Goal: Task Accomplishment & Management: Manage account settings

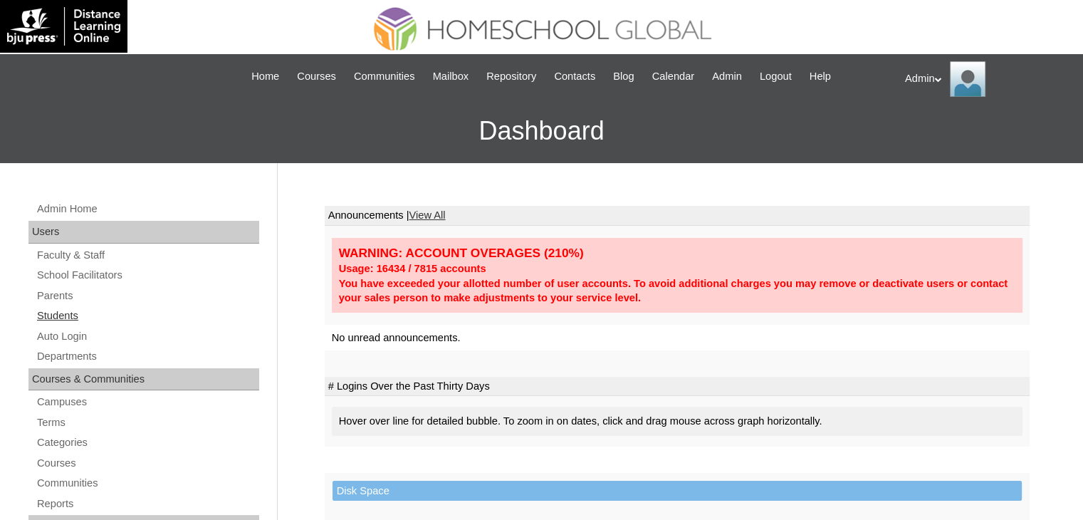
click at [60, 309] on link "Students" at bounding box center [148, 316] width 224 height 18
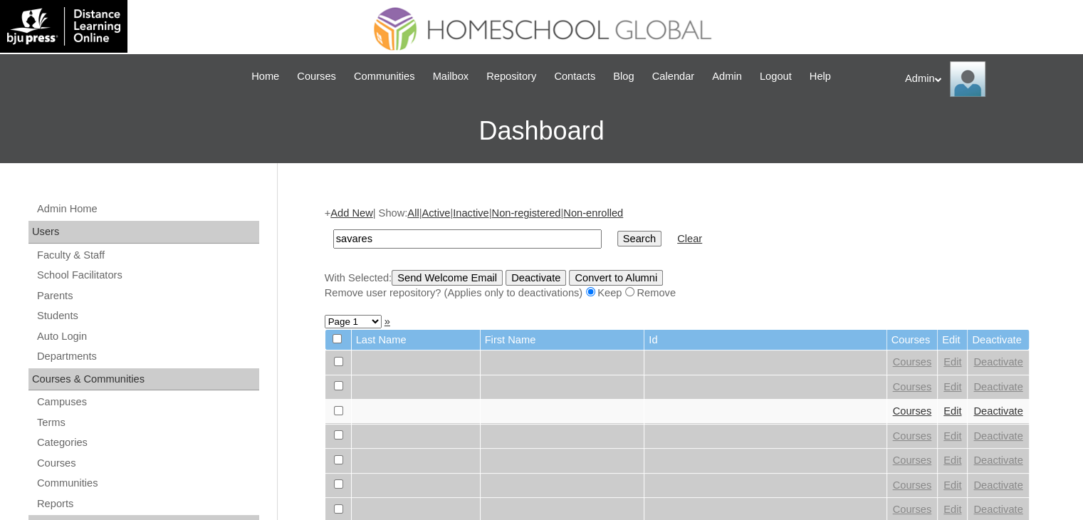
type input "Savares"
click at [617, 236] on input "Search" at bounding box center [639, 239] width 44 height 16
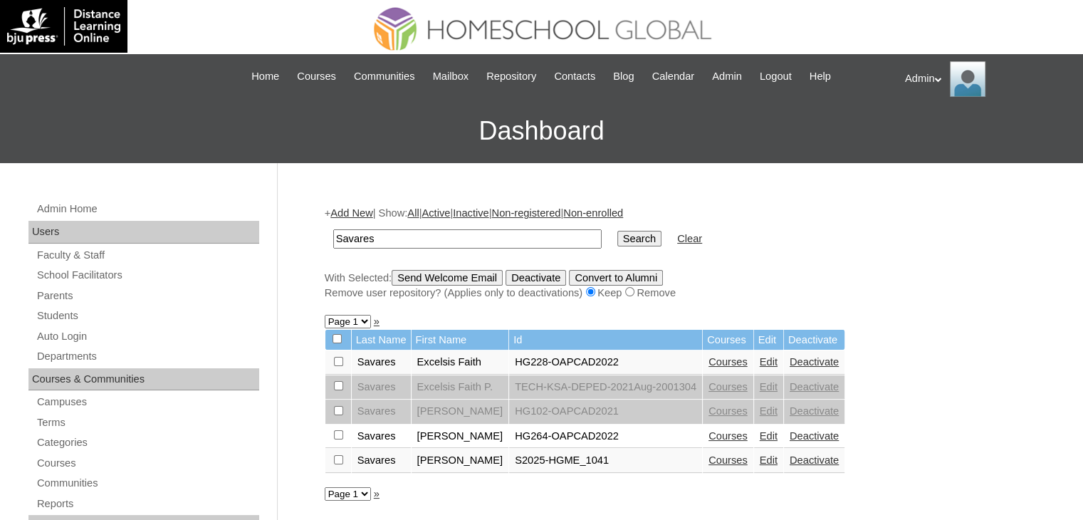
click at [725, 458] on link "Courses" at bounding box center [727, 459] width 39 height 11
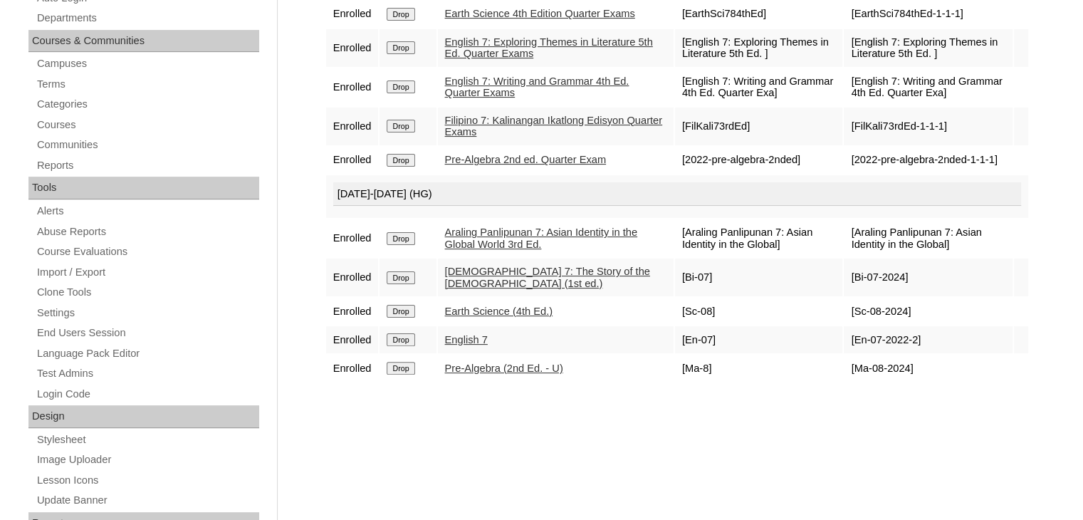
scroll to position [337, 0]
click at [538, 438] on div "Courses:Savares Keane Titus Enroll in New Course 2025 Quarter Exams Enrolled Dr…" at bounding box center [673, 330] width 712 height 953
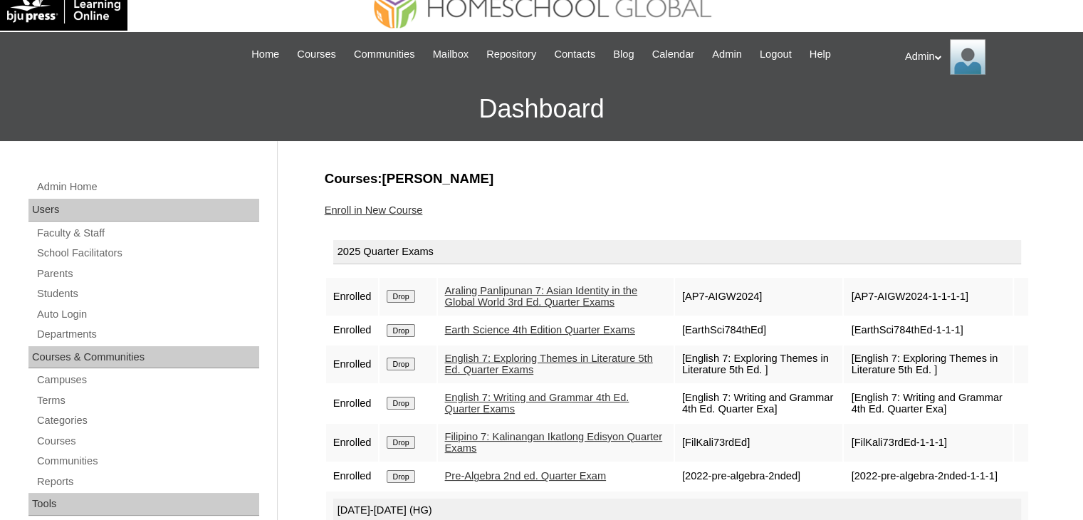
scroll to position [5, 0]
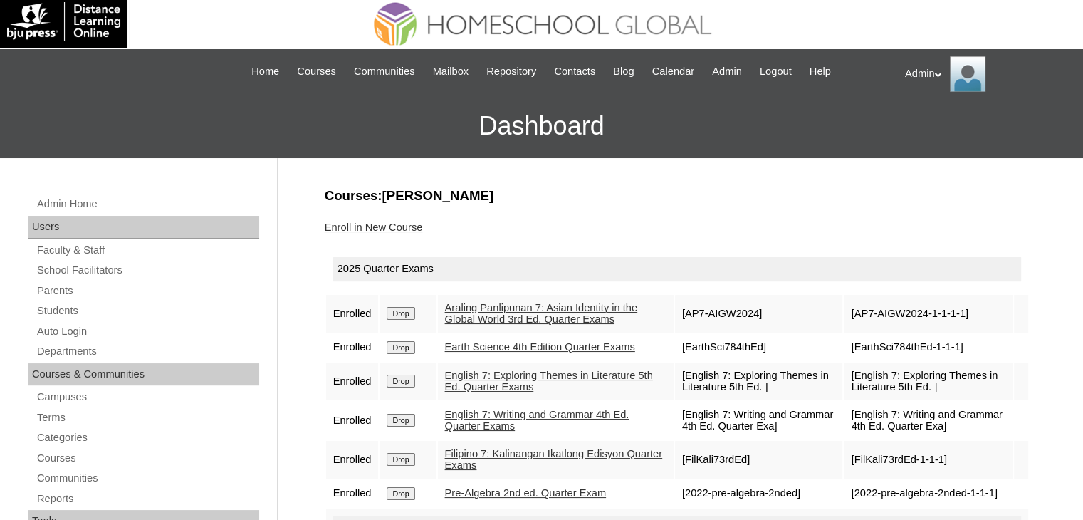
click at [364, 225] on link "Enroll in New Course" at bounding box center [374, 226] width 98 height 11
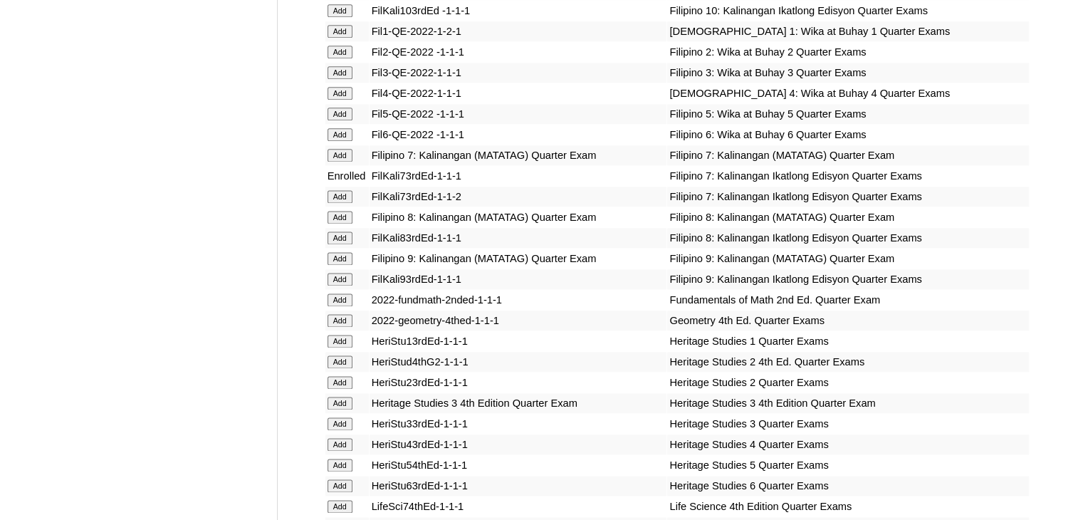
scroll to position [4193, 0]
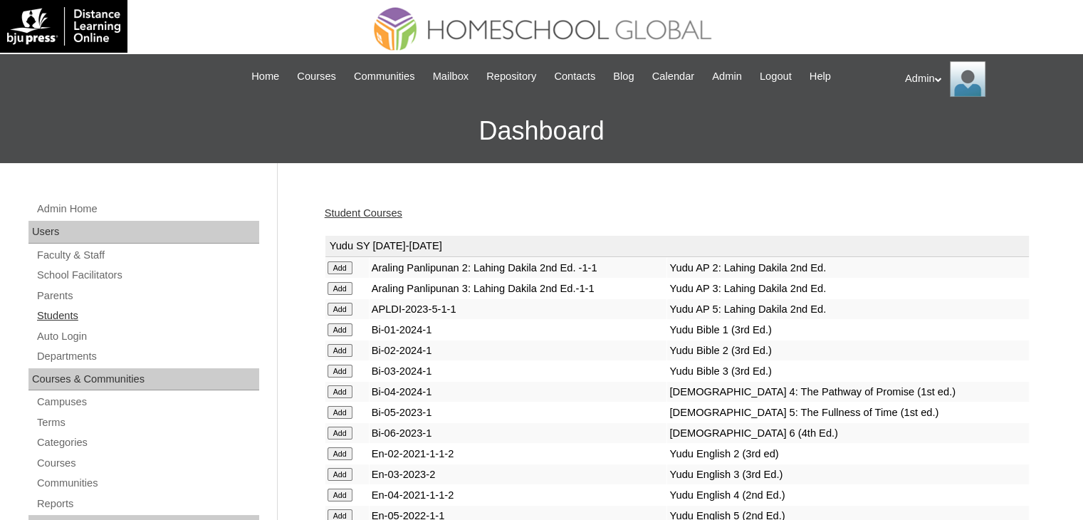
click at [58, 311] on link "Students" at bounding box center [148, 316] width 224 height 18
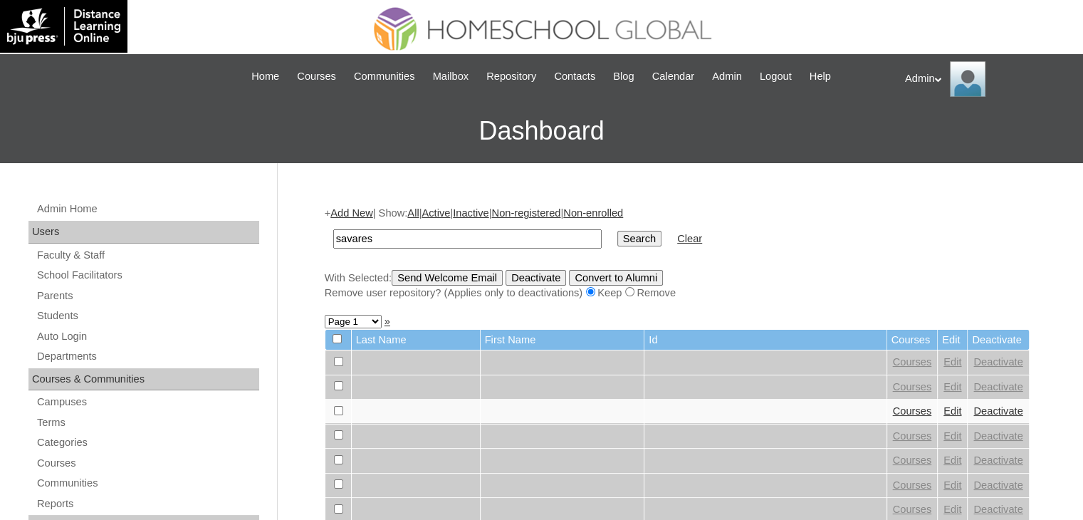
type input "Savares"
click at [617, 237] on input "Search" at bounding box center [639, 239] width 44 height 16
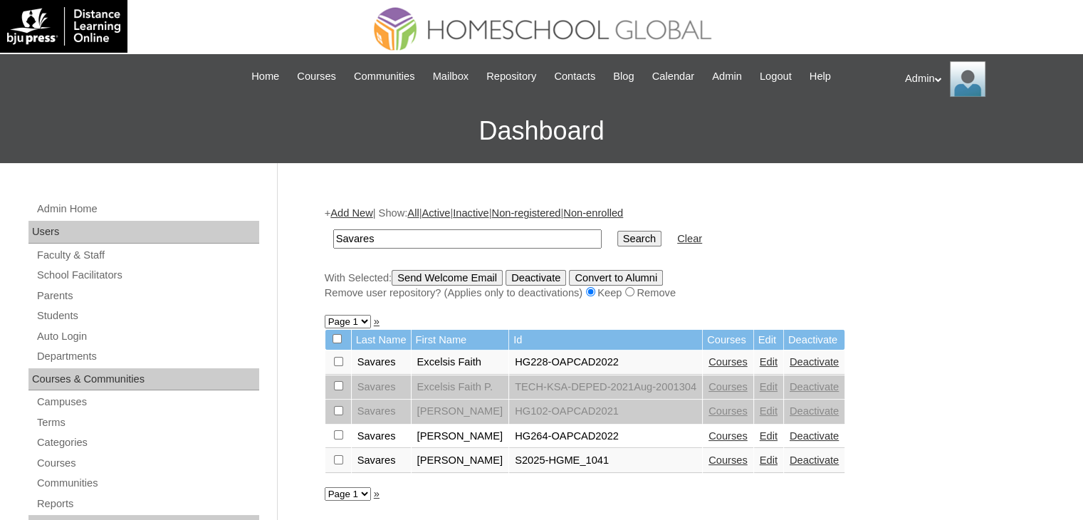
drag, startPoint x: 421, startPoint y: 240, endPoint x: 290, endPoint y: 252, distance: 130.8
type input "Villanueva"
click at [617, 244] on input "Search" at bounding box center [639, 239] width 44 height 16
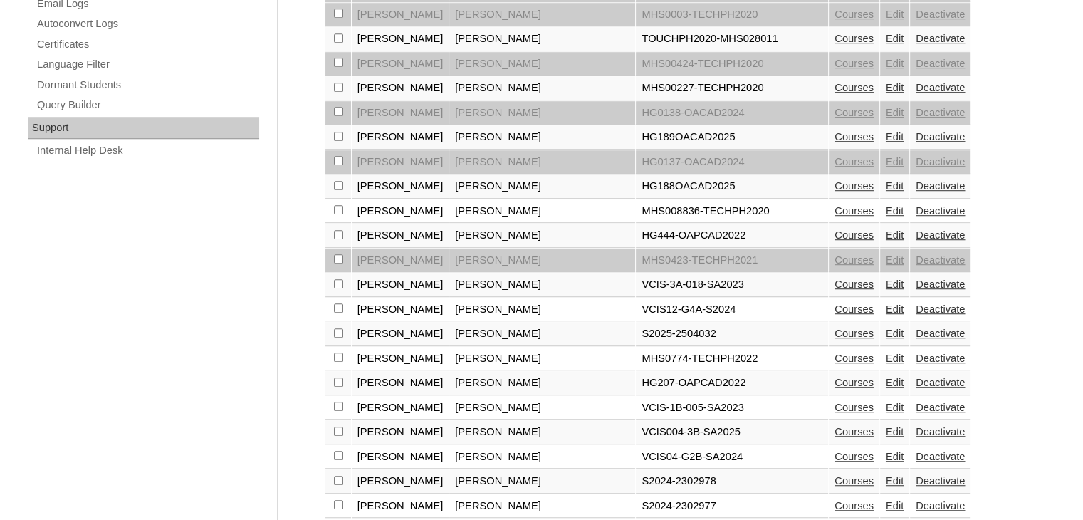
scroll to position [989, 0]
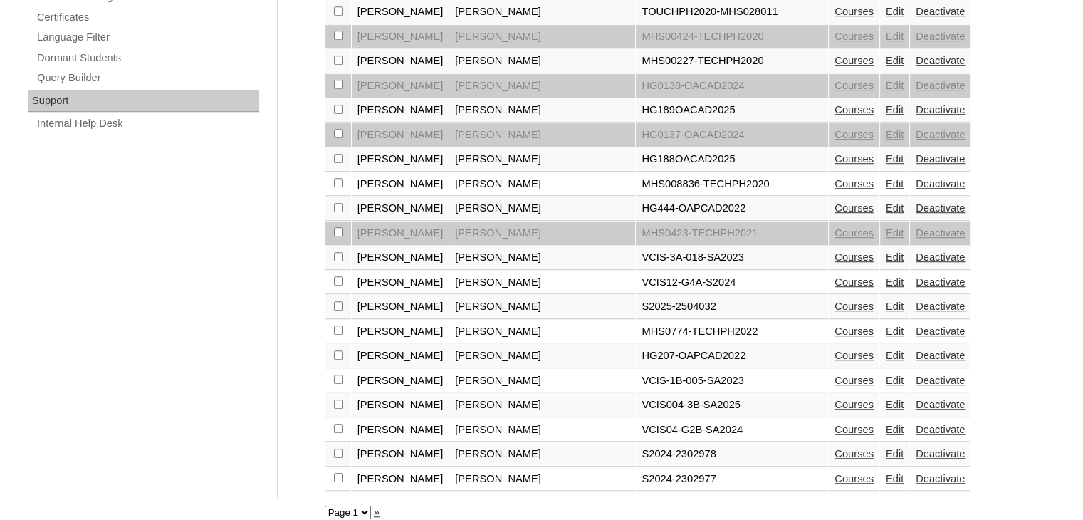
click at [885, 473] on link "Edit" at bounding box center [894, 478] width 18 height 11
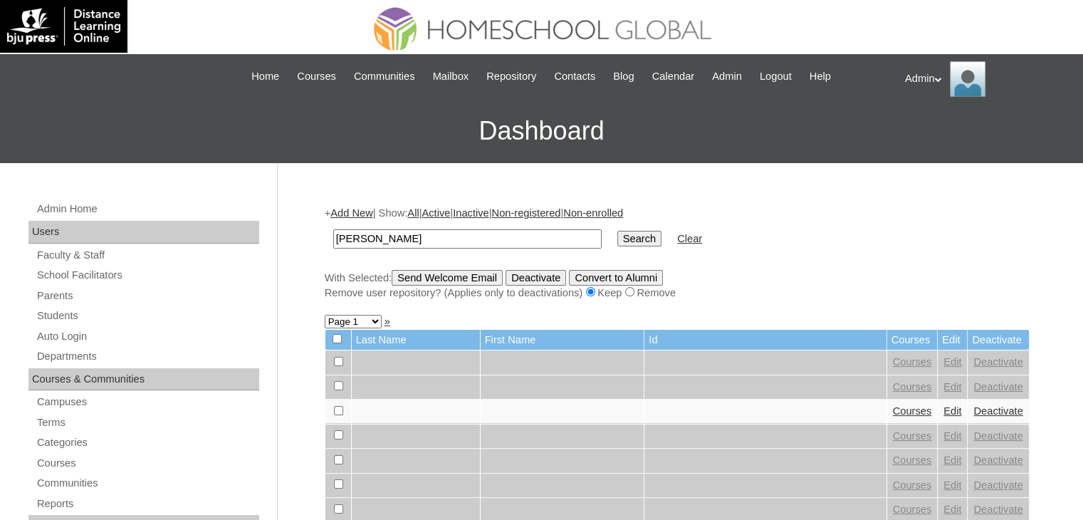
type input "[PERSON_NAME]"
click at [610, 226] on td "Search" at bounding box center [639, 238] width 58 height 33
click at [617, 237] on input "Search" at bounding box center [639, 239] width 44 height 16
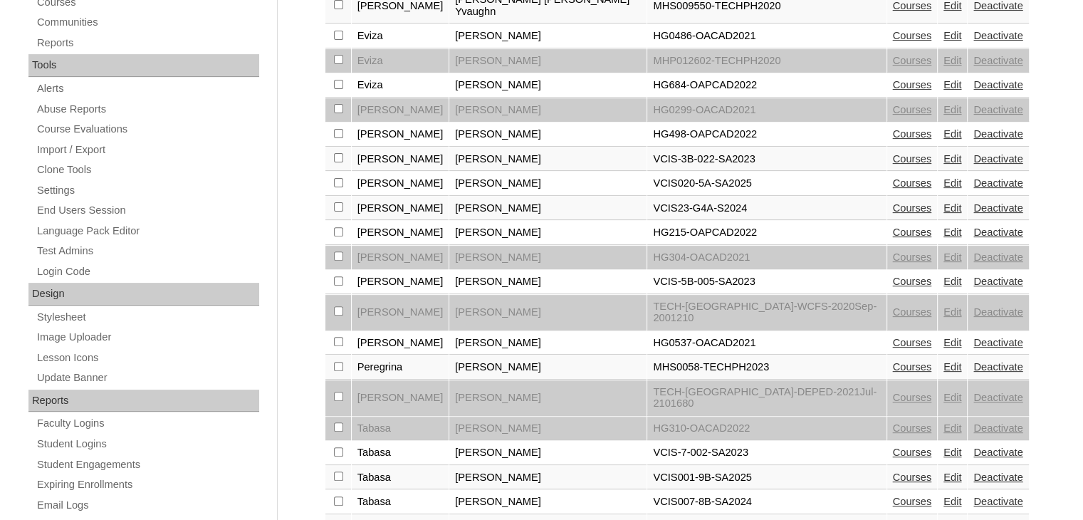
scroll to position [639, 0]
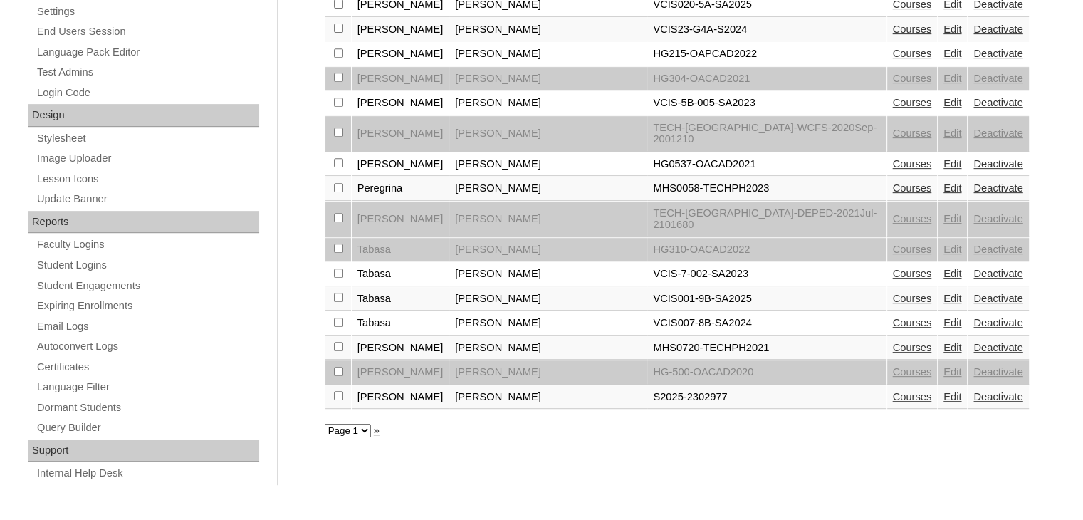
click at [893, 391] on link "Courses" at bounding box center [912, 396] width 39 height 11
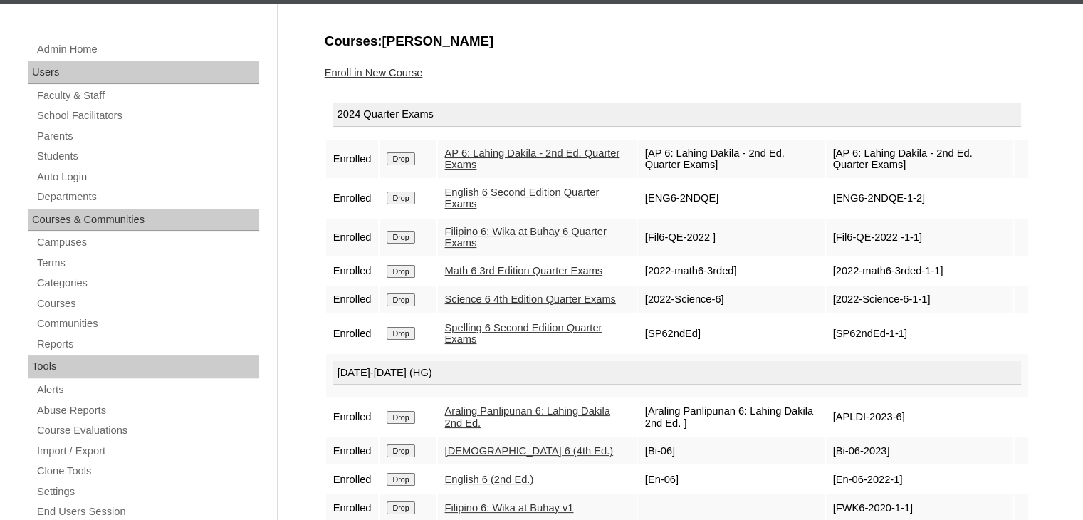
scroll to position [159, 0]
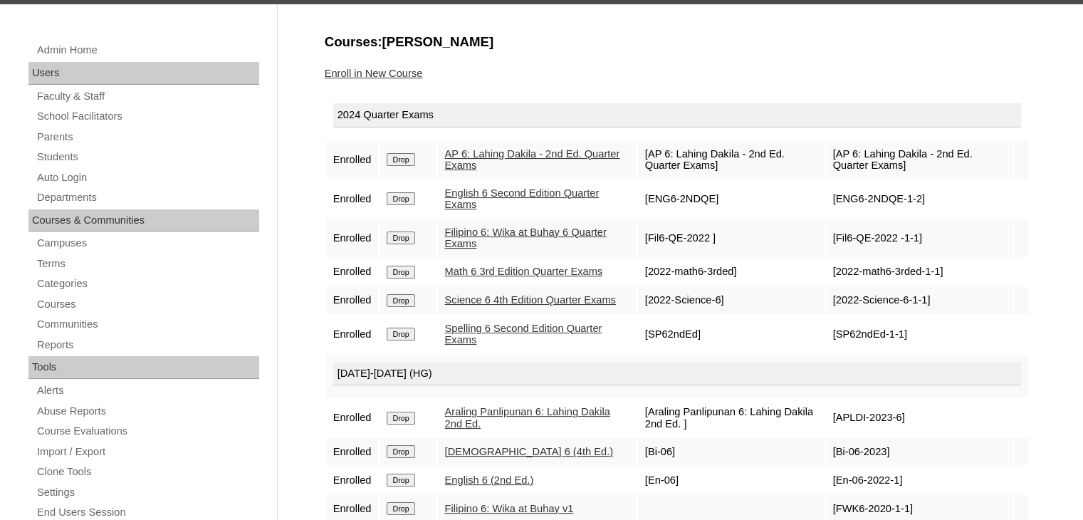
click at [414, 158] on input "Drop" at bounding box center [401, 159] width 28 height 13
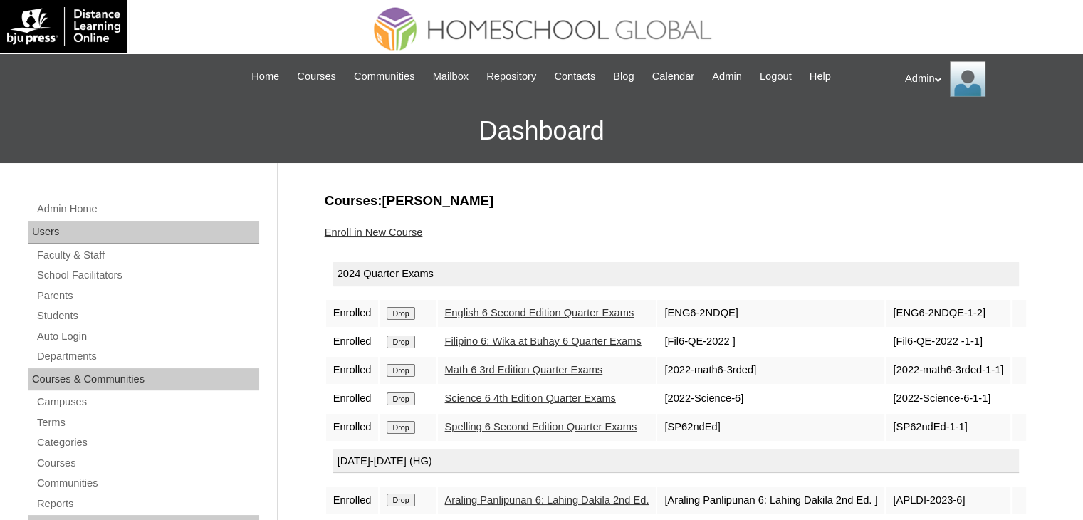
click at [404, 310] on input "Drop" at bounding box center [401, 313] width 28 height 13
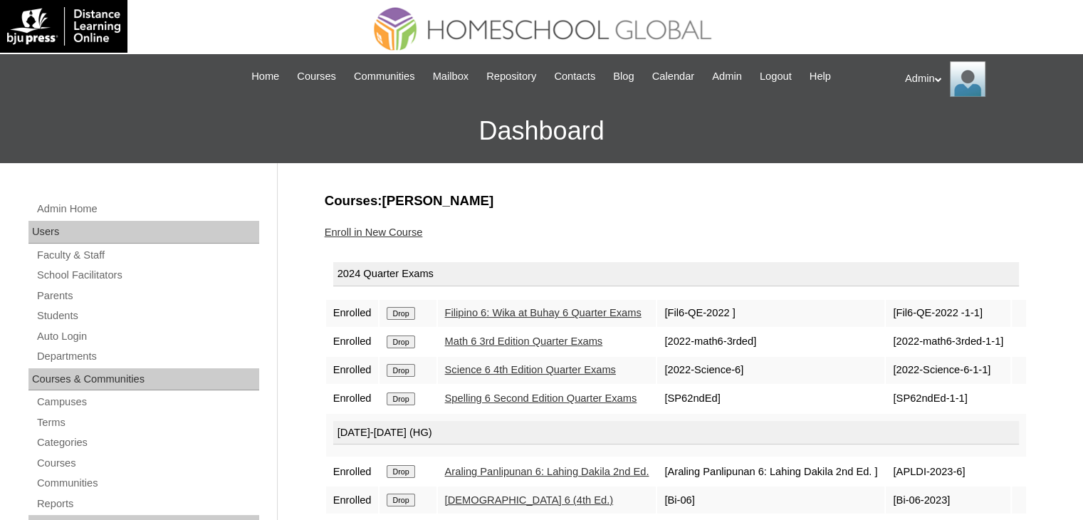
click at [404, 310] on form "Drop" at bounding box center [408, 312] width 42 height 11
click at [403, 320] on input "Drop" at bounding box center [401, 313] width 28 height 13
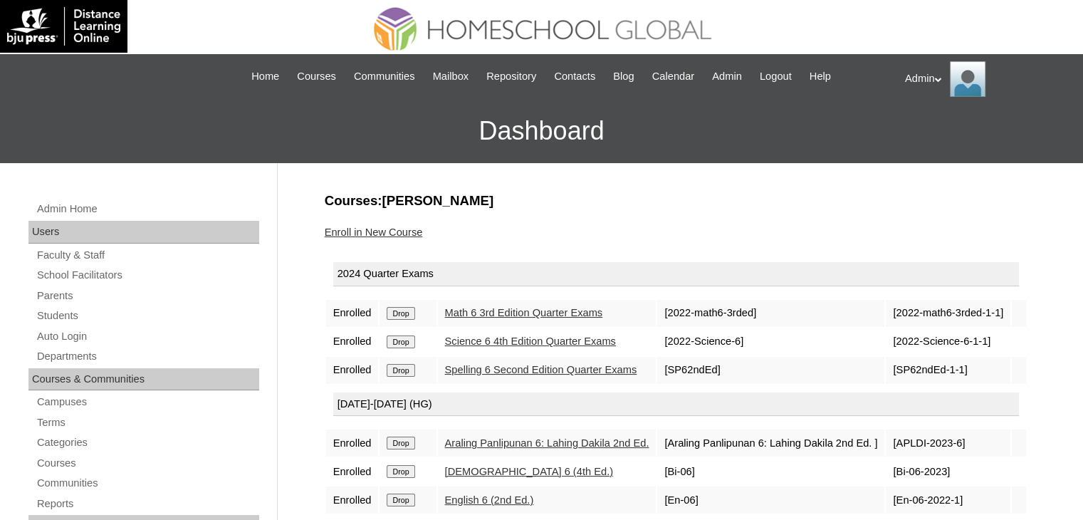
click at [403, 320] on input "Drop" at bounding box center [401, 313] width 28 height 13
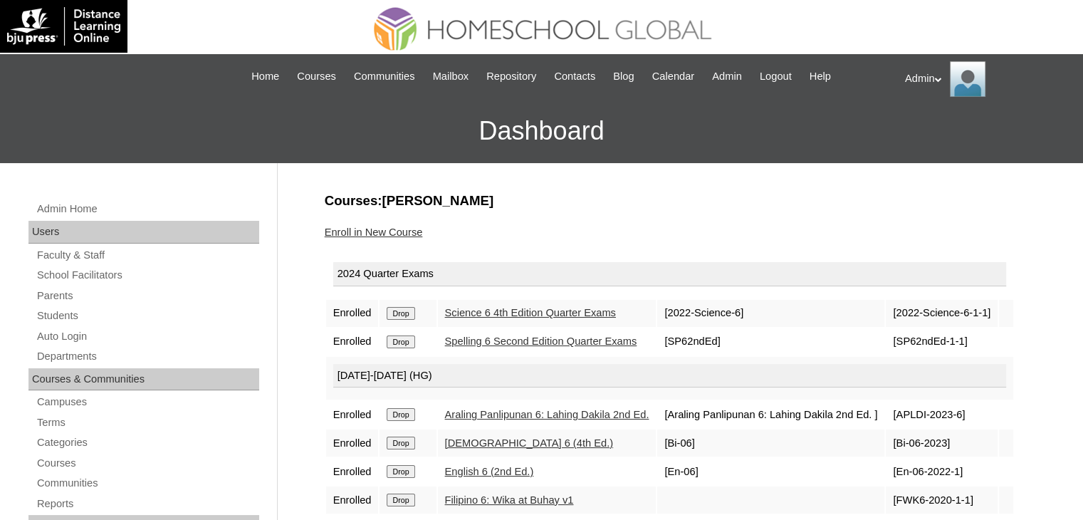
click at [403, 320] on input "Drop" at bounding box center [401, 313] width 28 height 13
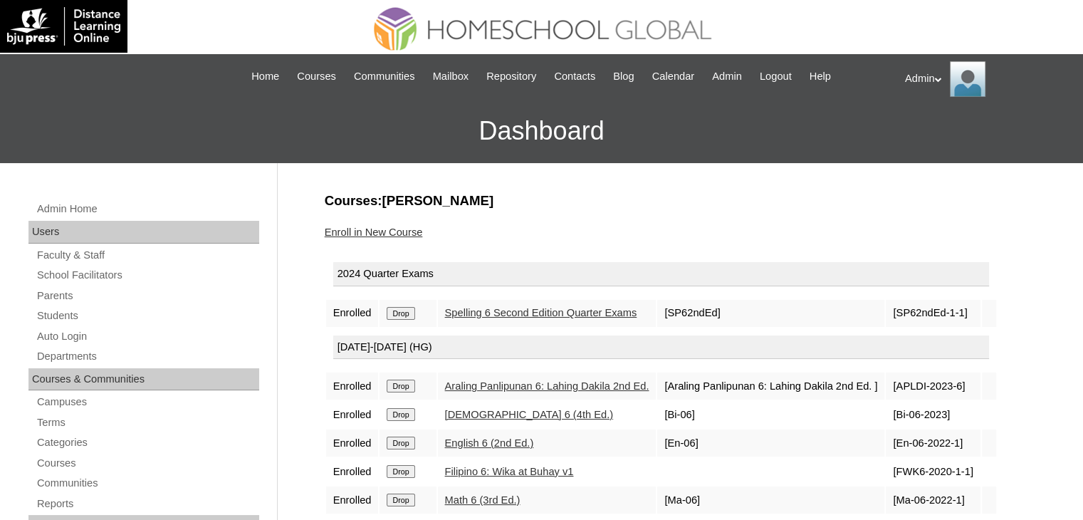
click at [403, 322] on td "Drop" at bounding box center [407, 313] width 56 height 27
click at [394, 310] on input "Drop" at bounding box center [401, 313] width 28 height 13
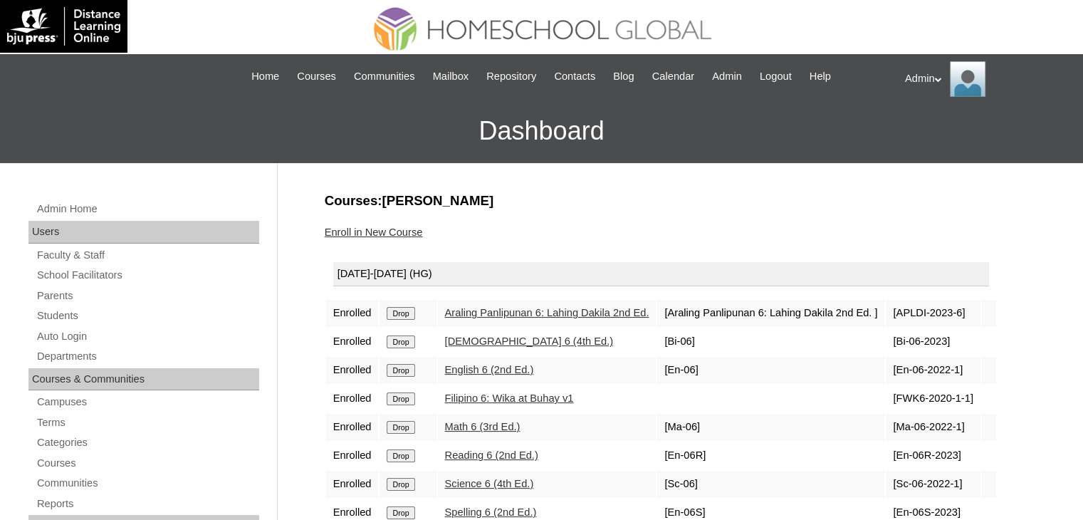
click at [394, 310] on form "Drop" at bounding box center [408, 312] width 42 height 11
click at [399, 320] on input "Drop" at bounding box center [401, 313] width 28 height 13
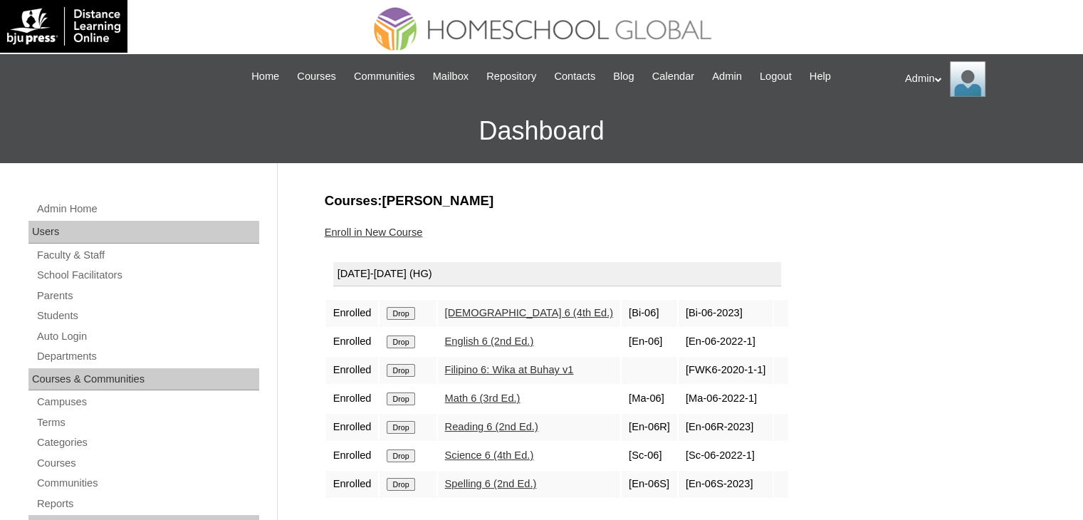
click at [391, 307] on input "Drop" at bounding box center [401, 313] width 28 height 13
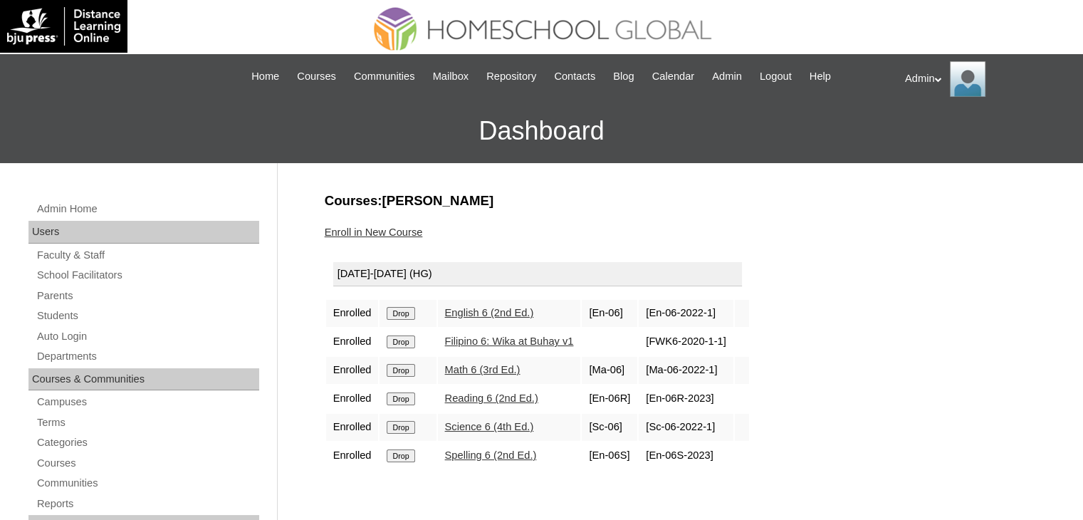
click at [391, 307] on input "Drop" at bounding box center [401, 313] width 28 height 13
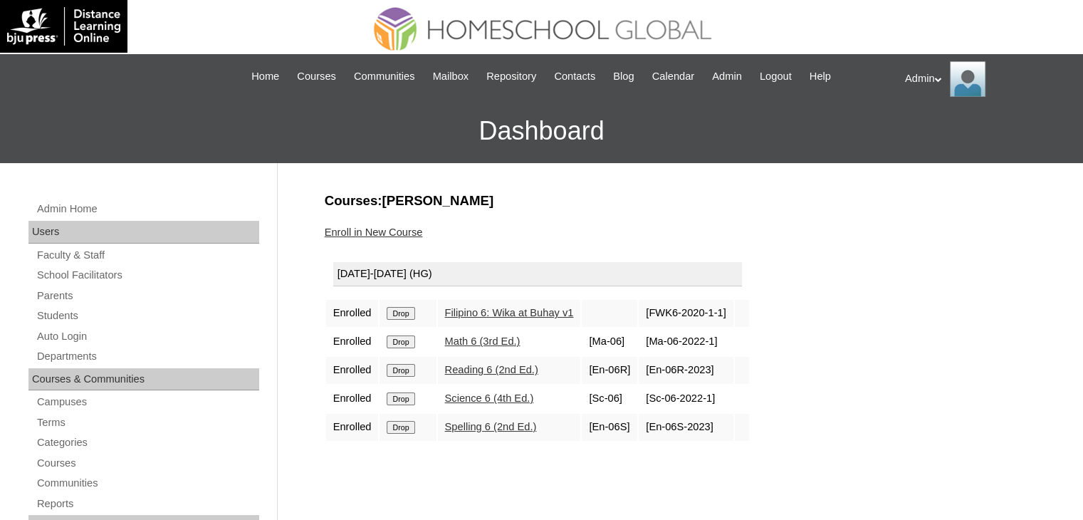
click at [401, 315] on input "Drop" at bounding box center [401, 313] width 28 height 13
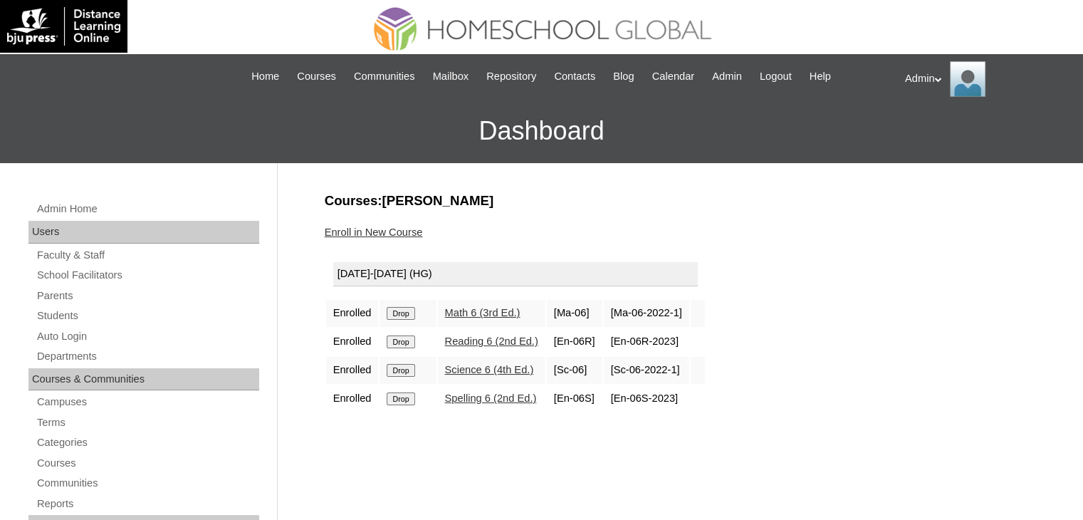
click at [401, 315] on input "Drop" at bounding box center [401, 313] width 28 height 13
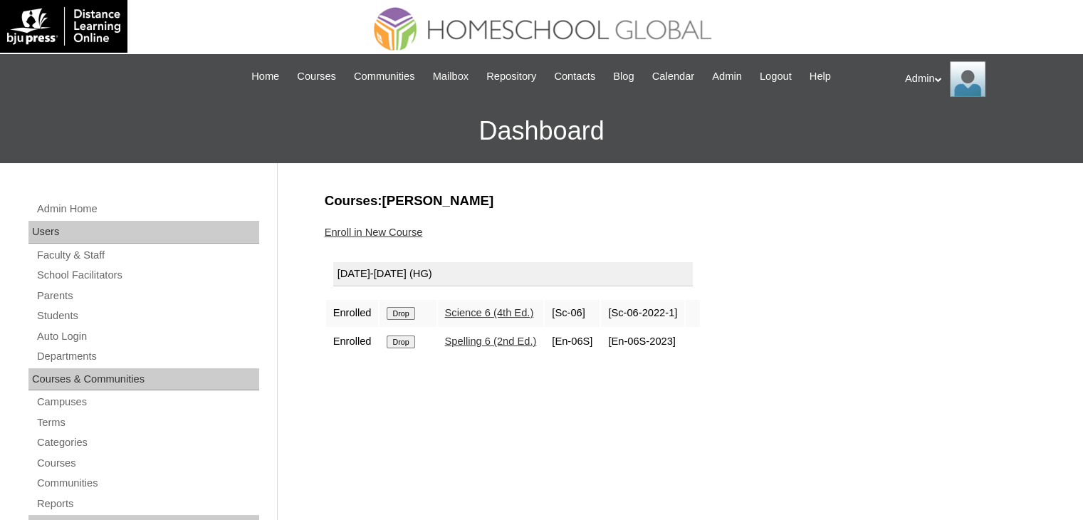
click at [401, 315] on input "Drop" at bounding box center [401, 313] width 28 height 13
click at [399, 310] on input "Drop" at bounding box center [401, 313] width 28 height 13
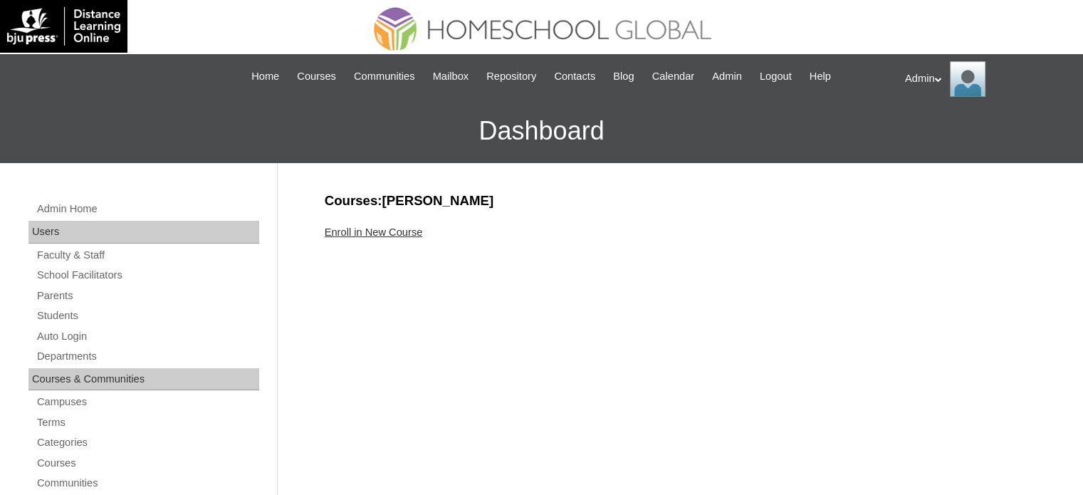
click at [397, 231] on link "Enroll in New Course" at bounding box center [374, 231] width 98 height 11
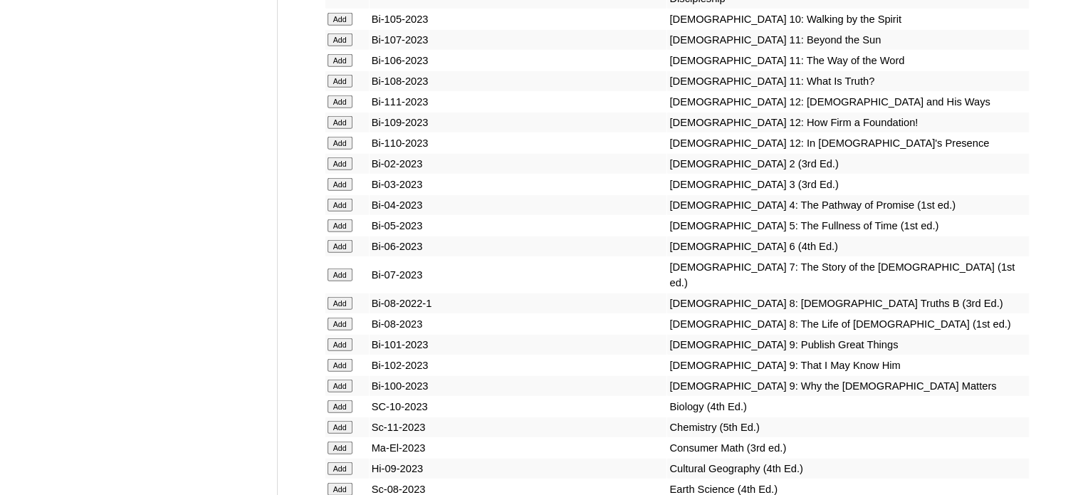
scroll to position [3630, 0]
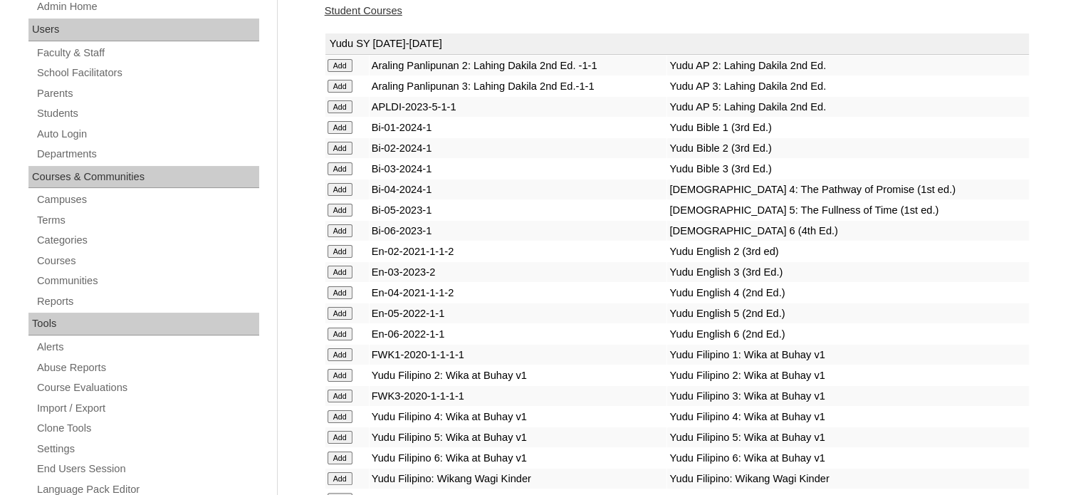
scroll to position [1444, 0]
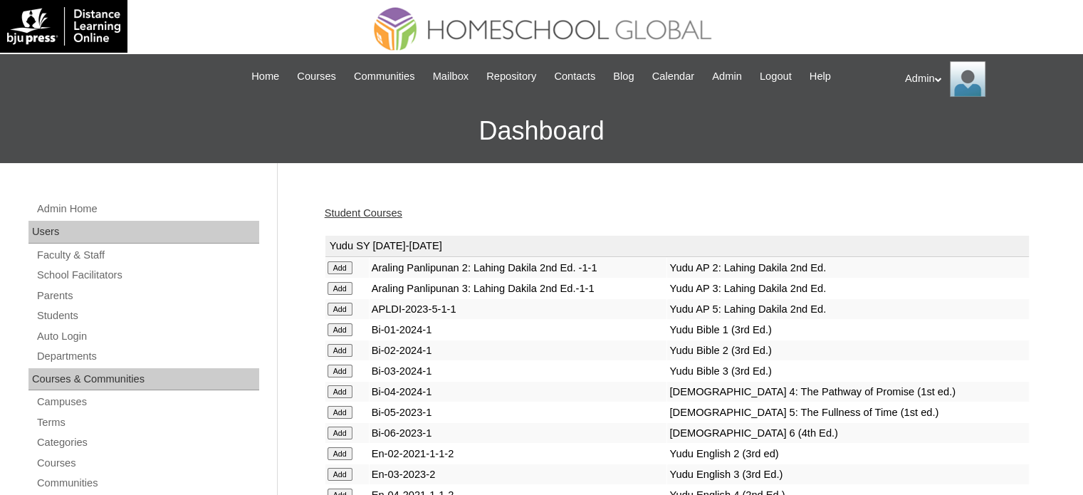
scroll to position [1444, 0]
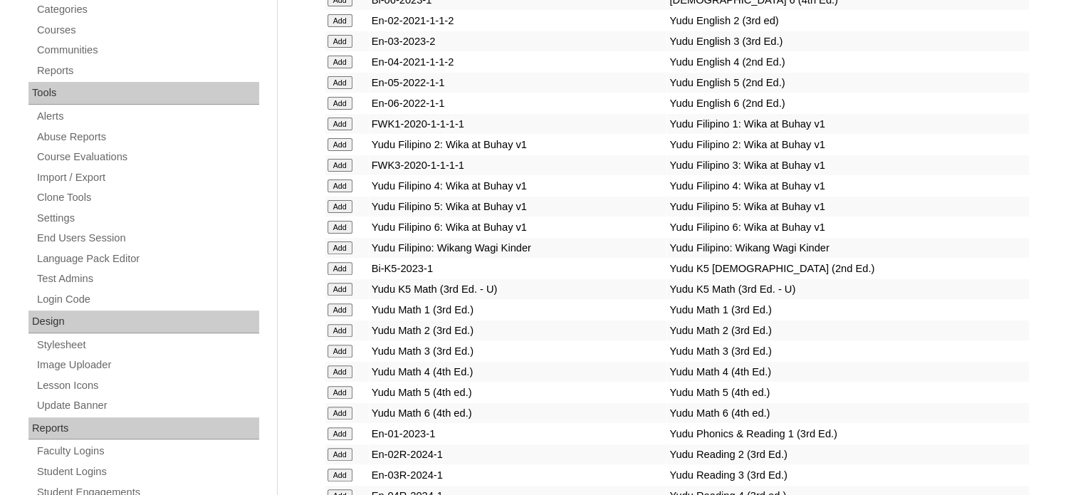
scroll to position [1121, 0]
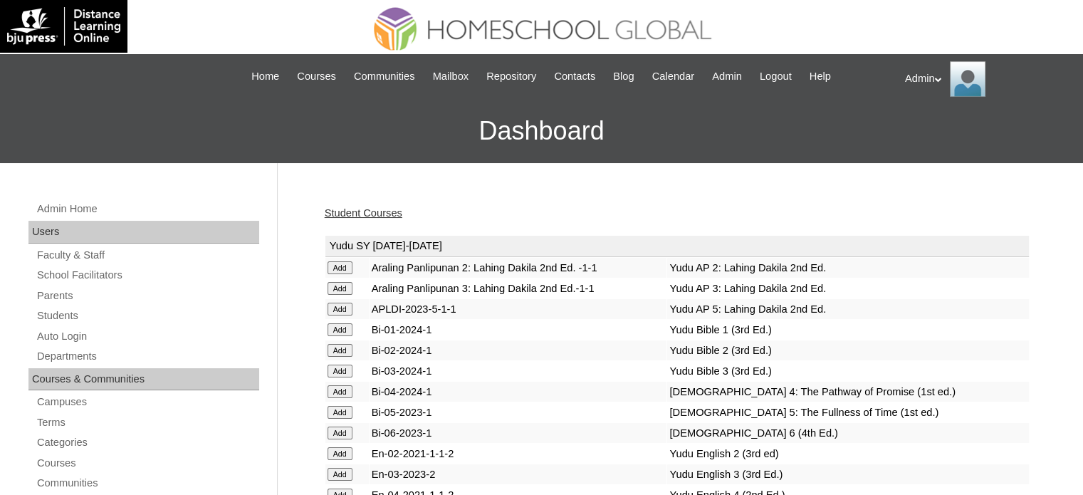
scroll to position [1219, 0]
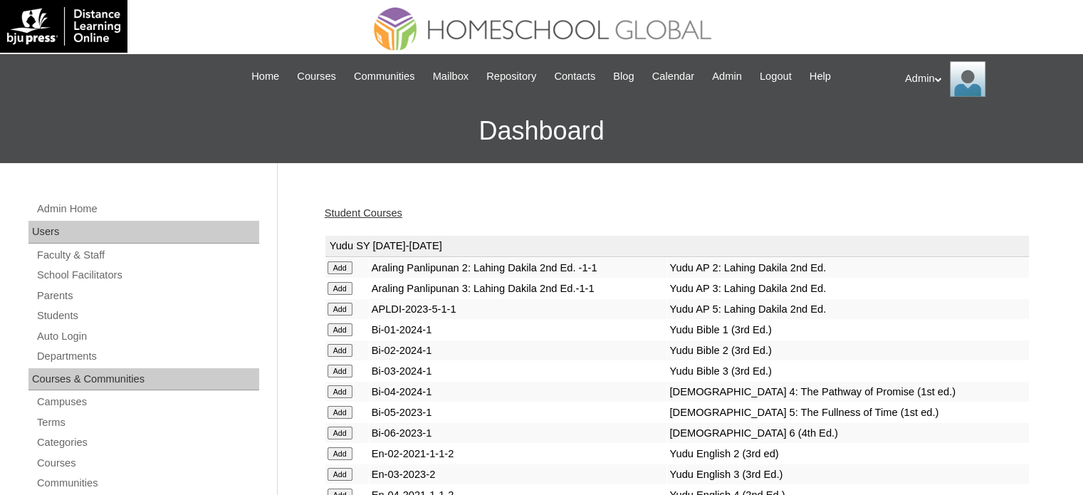
scroll to position [2584, 0]
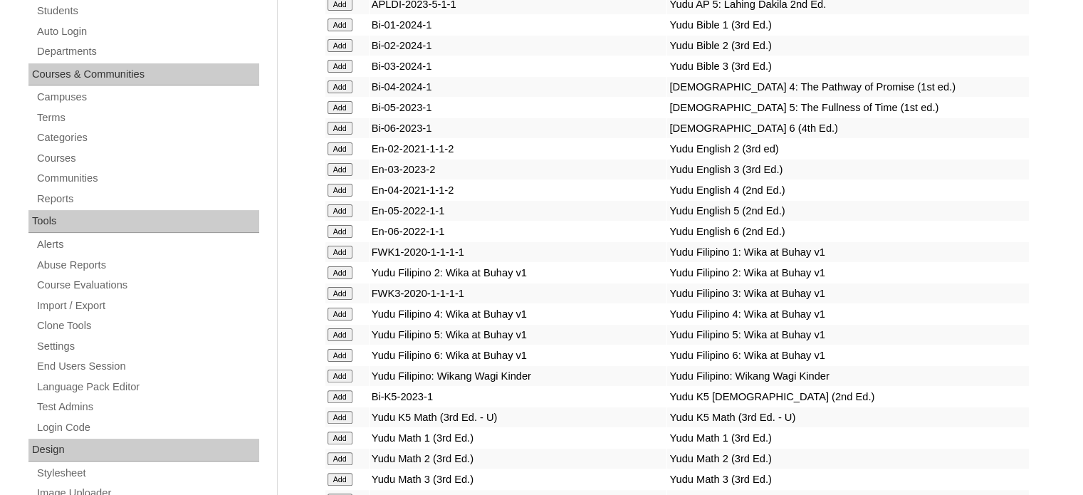
scroll to position [1788, 0]
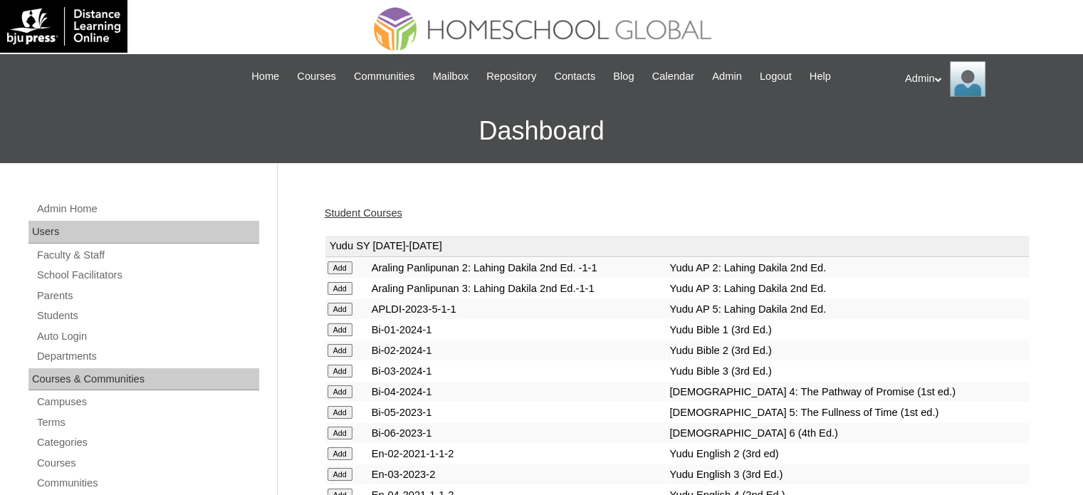
click at [367, 211] on link "Student Courses" at bounding box center [364, 212] width 78 height 11
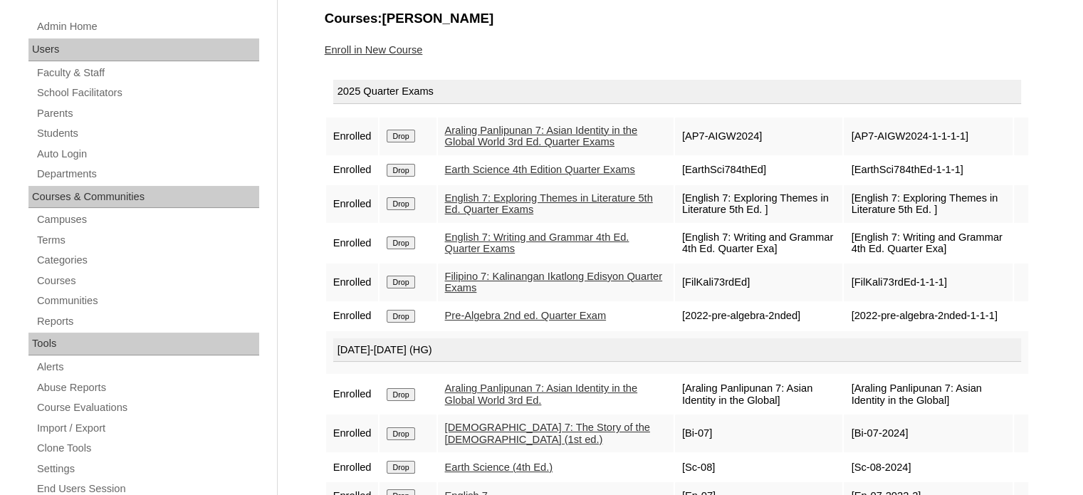
scroll to position [182, 0]
click at [404, 118] on td "Drop" at bounding box center [407, 137] width 56 height 38
click at [72, 129] on link "Students" at bounding box center [148, 134] width 224 height 18
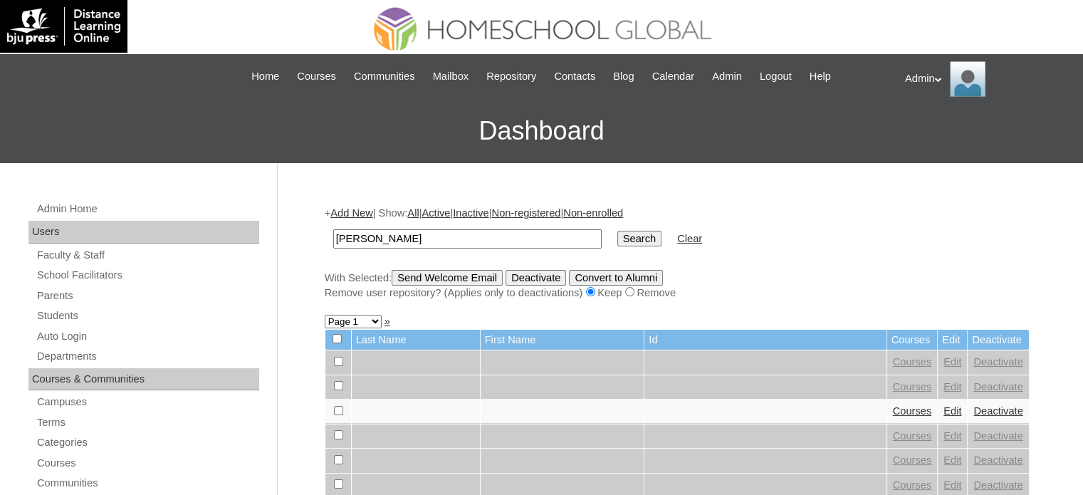
type input "[PERSON_NAME]"
click at [617, 236] on input "Search" at bounding box center [639, 239] width 44 height 16
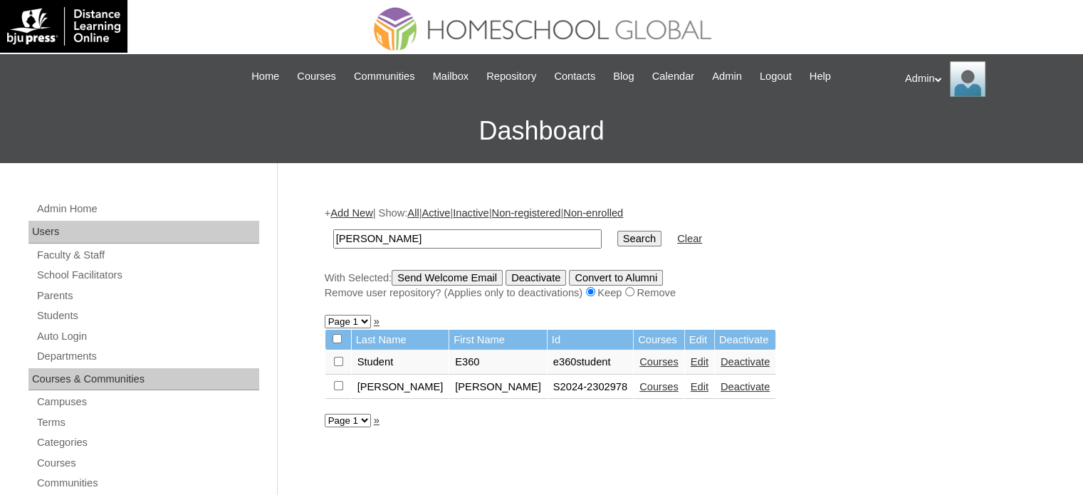
click at [690, 381] on link "Edit" at bounding box center [699, 386] width 18 height 11
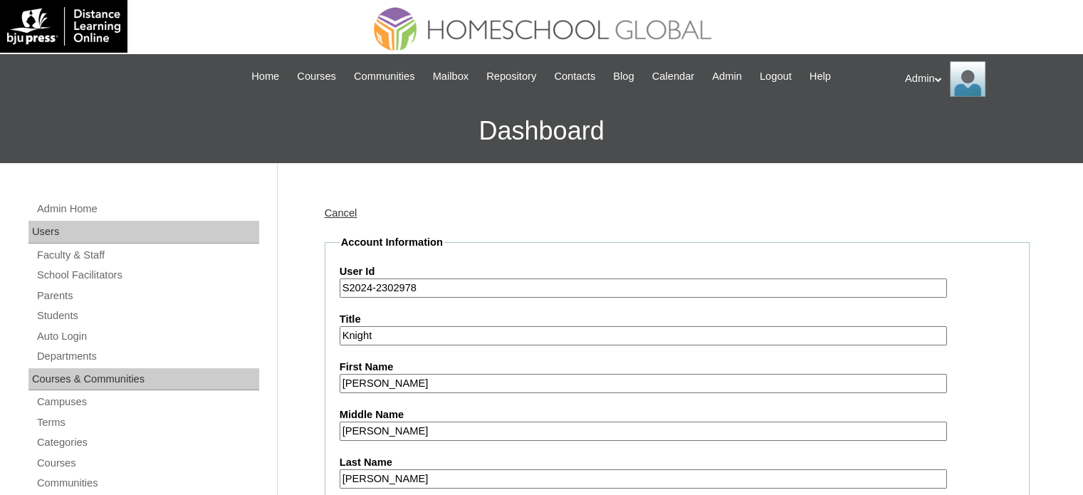
click at [369, 283] on input "S2024-2302978" at bounding box center [643, 287] width 607 height 19
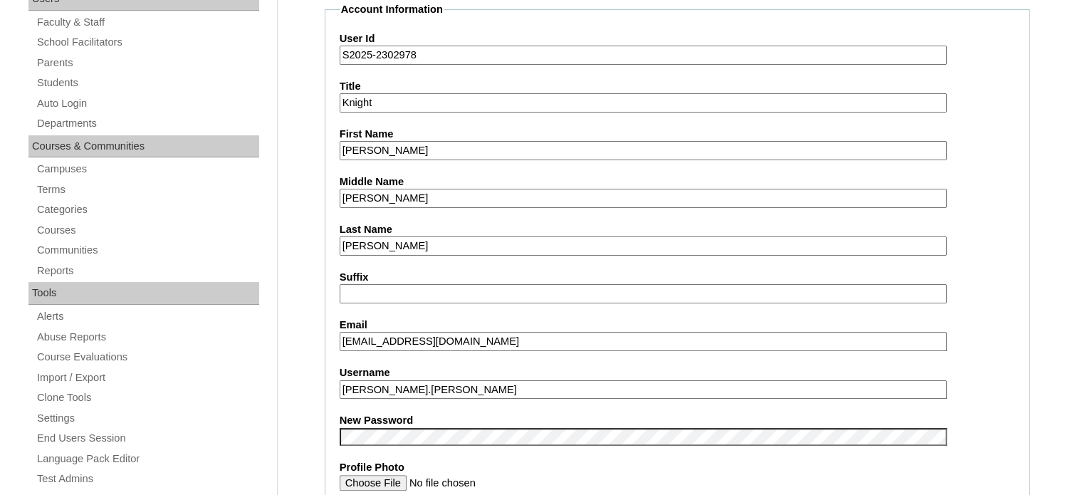
scroll to position [261, 0]
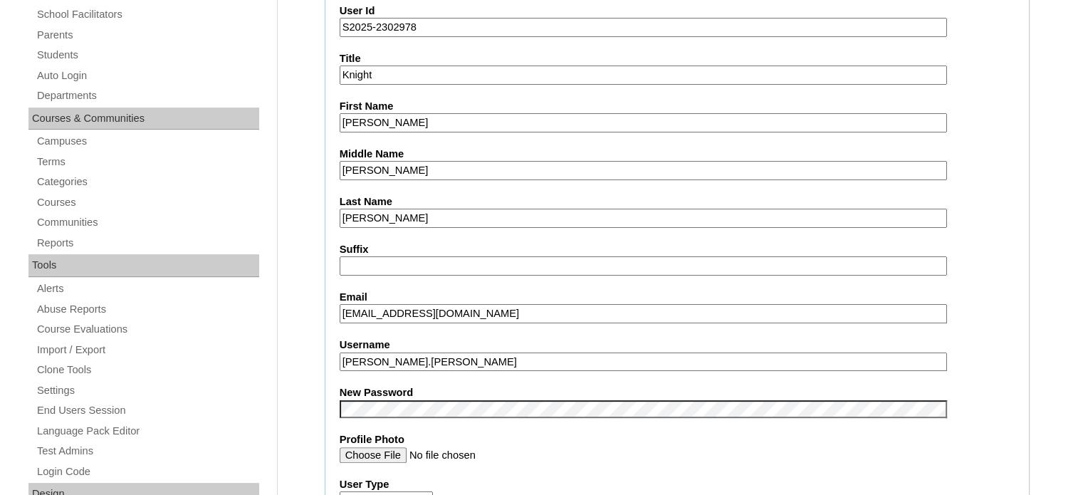
type input "S2025-2302978"
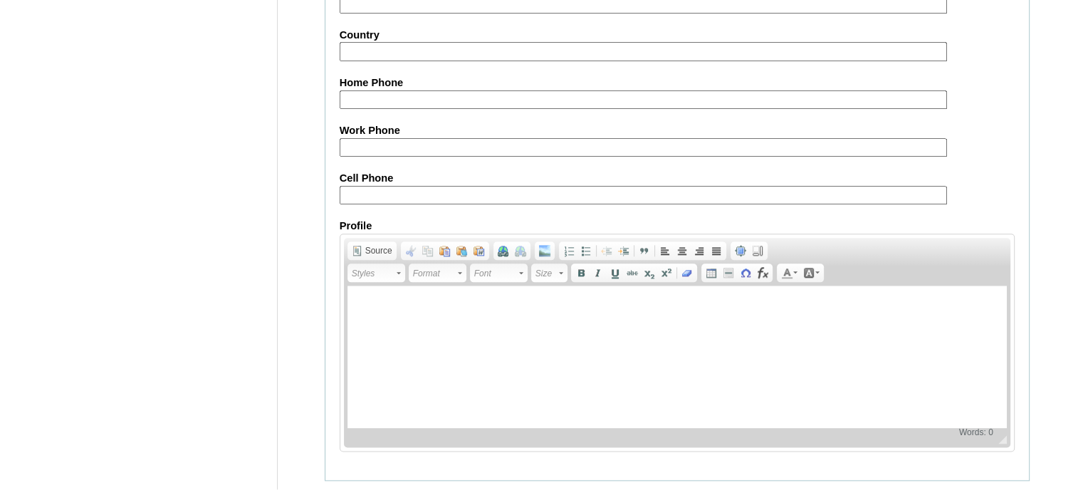
scroll to position [1658, 0]
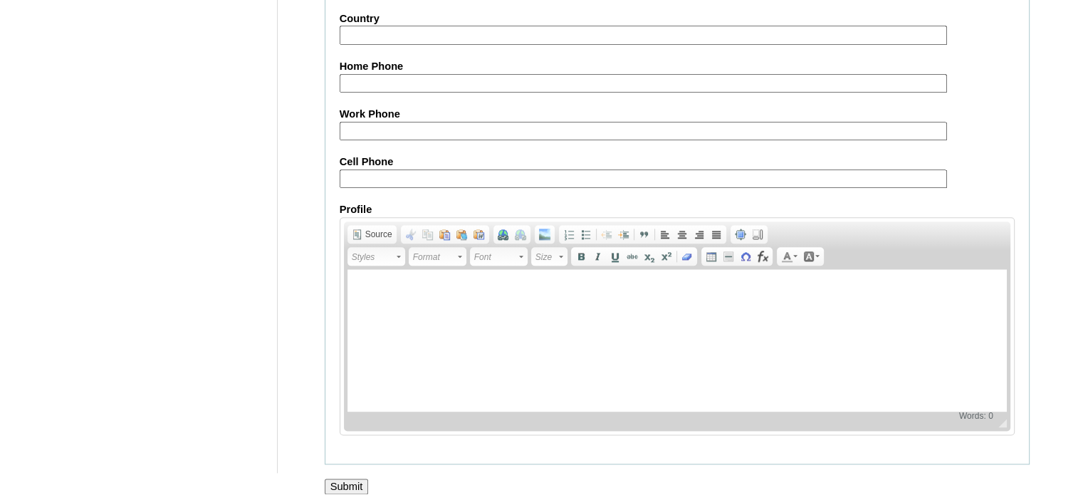
click at [347, 478] on input "Submit" at bounding box center [347, 486] width 44 height 16
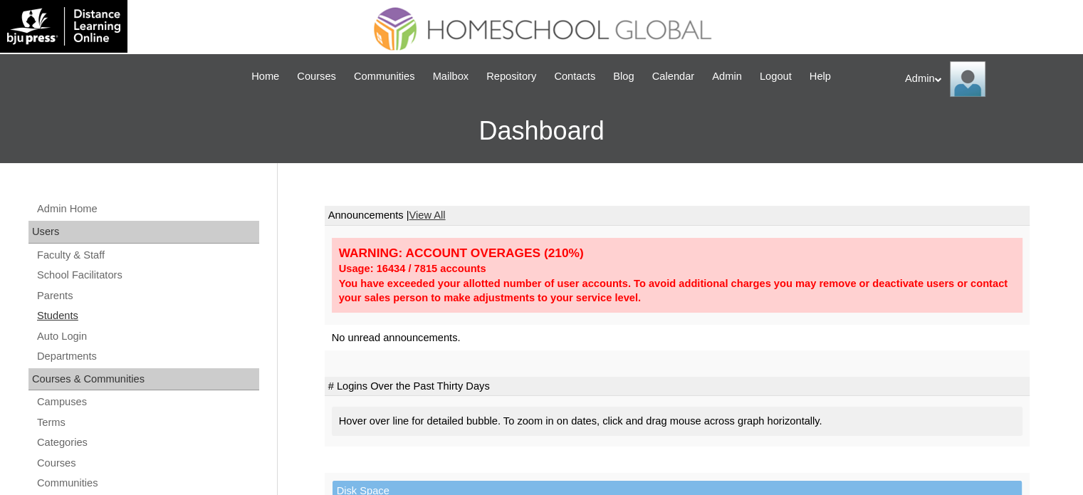
click at [77, 314] on link "Students" at bounding box center [148, 316] width 224 height 18
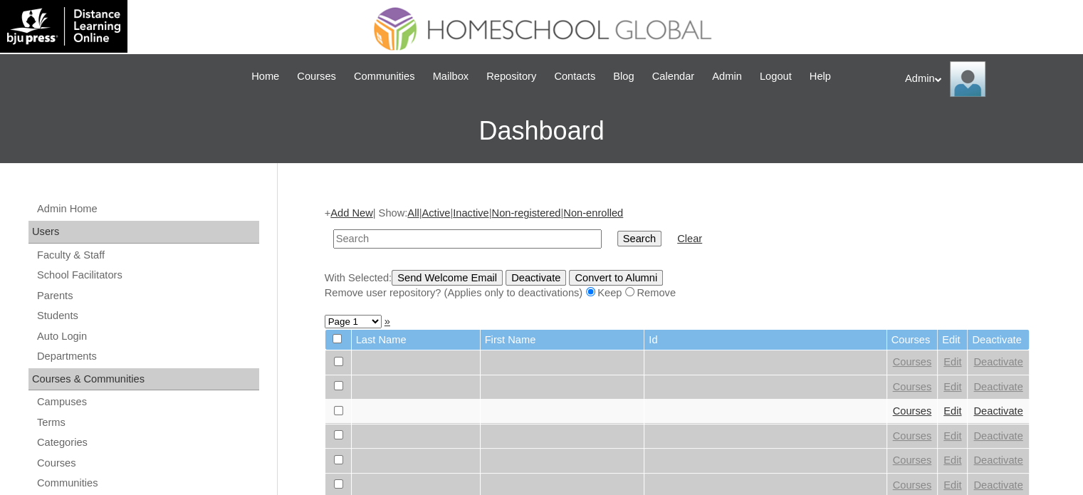
click at [390, 239] on input "text" at bounding box center [467, 238] width 268 height 19
type input "[PERSON_NAME]"
click at [617, 231] on input "Search" at bounding box center [639, 239] width 44 height 16
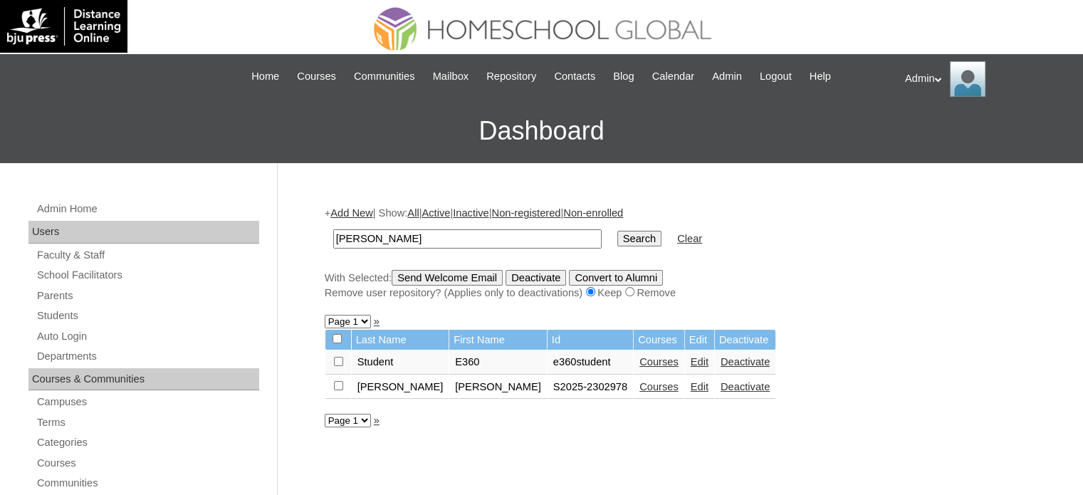
click at [639, 389] on link "Courses" at bounding box center [658, 386] width 39 height 11
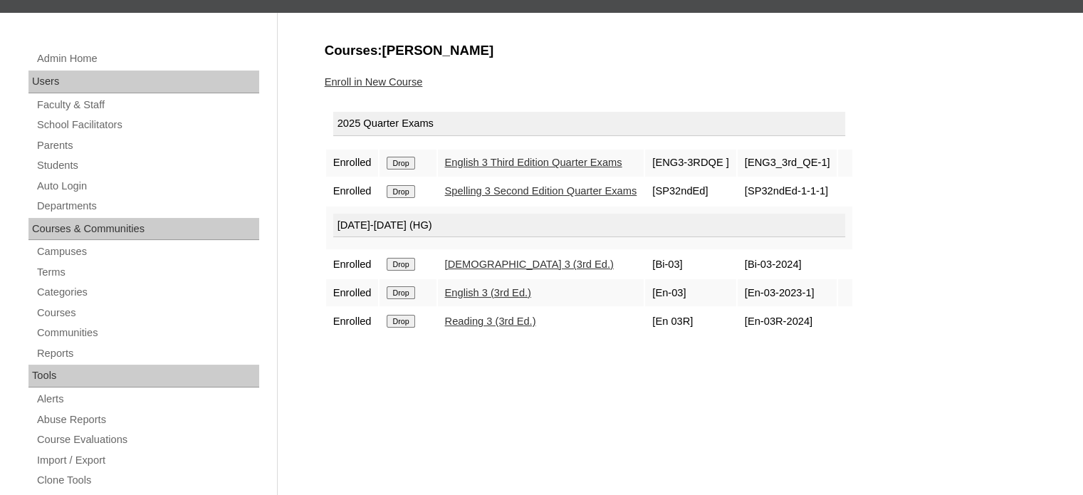
scroll to position [151, 0]
click at [405, 79] on link "Enroll in New Course" at bounding box center [374, 80] width 98 height 11
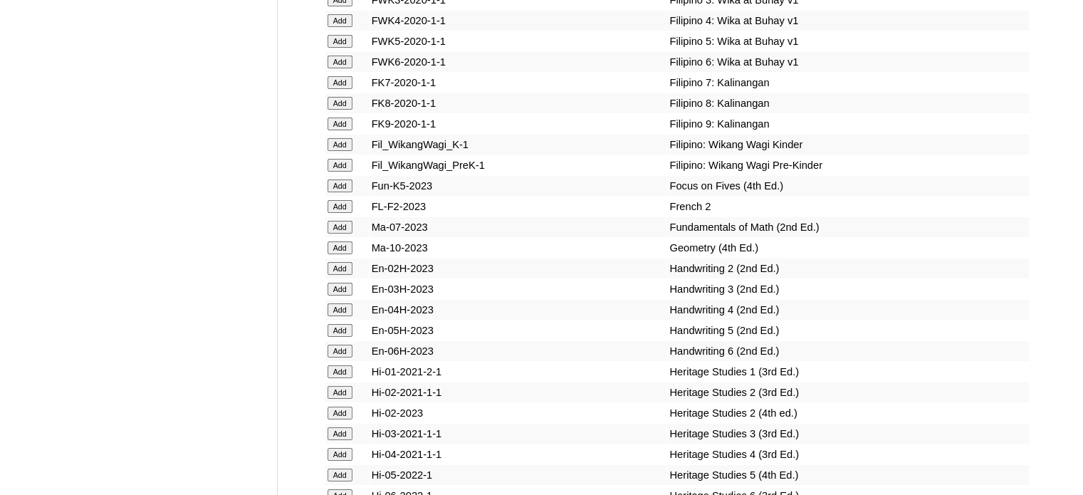
scroll to position [4615, 0]
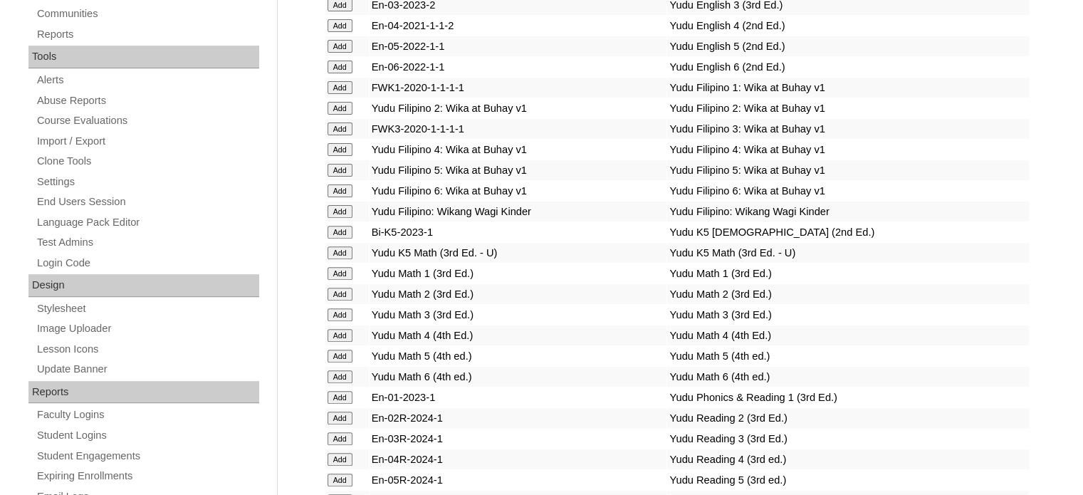
scroll to position [2218, 0]
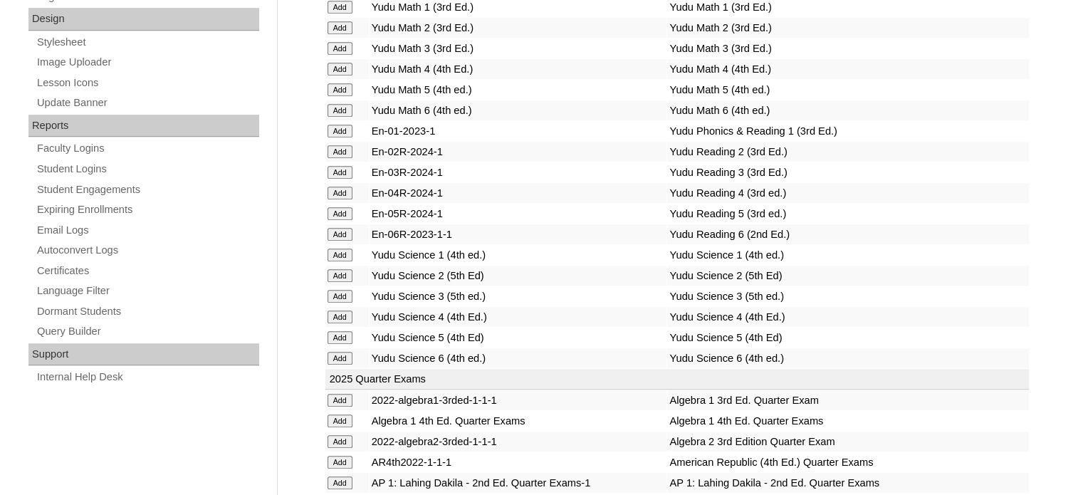
scroll to position [2645, 0]
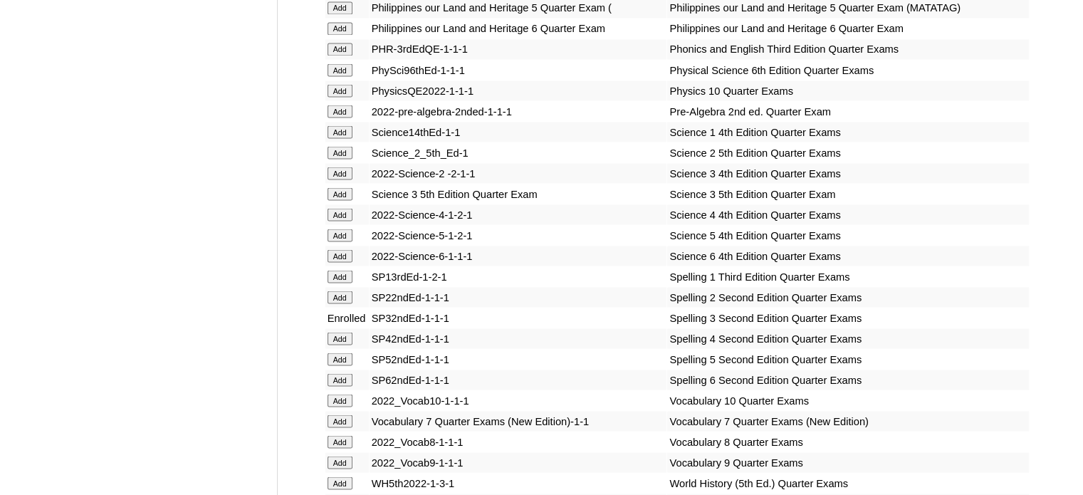
click at [502, 389] on td "SP62ndEd-1-1-1" at bounding box center [518, 379] width 298 height 20
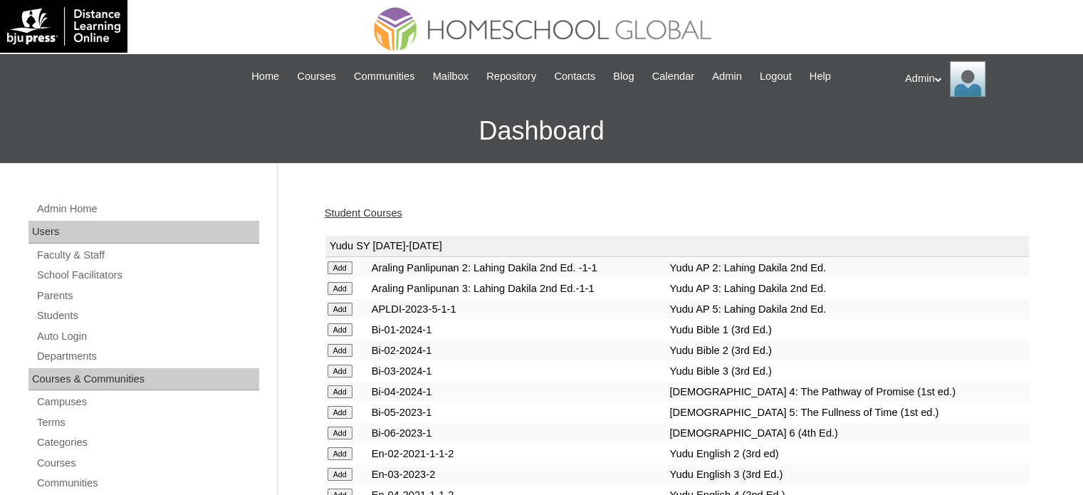
click at [592, 367] on td "Bi-03-2024-1" at bounding box center [518, 371] width 298 height 20
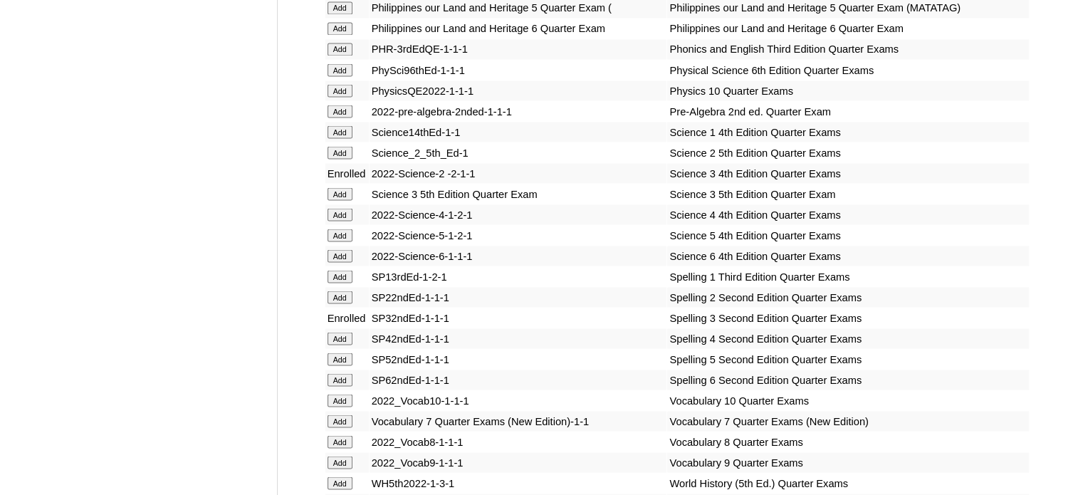
scroll to position [5598, 0]
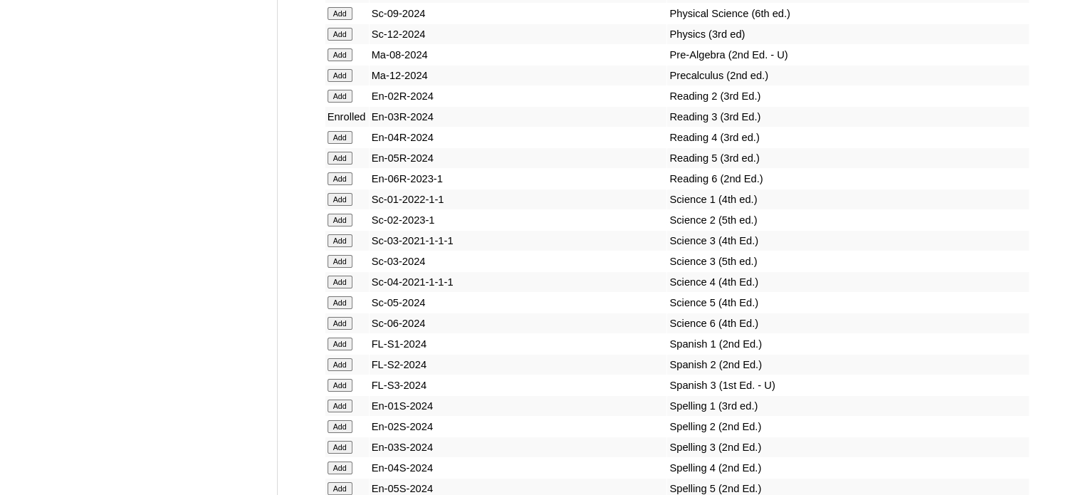
click at [447, 406] on td "En-01S-2024" at bounding box center [518, 406] width 298 height 20
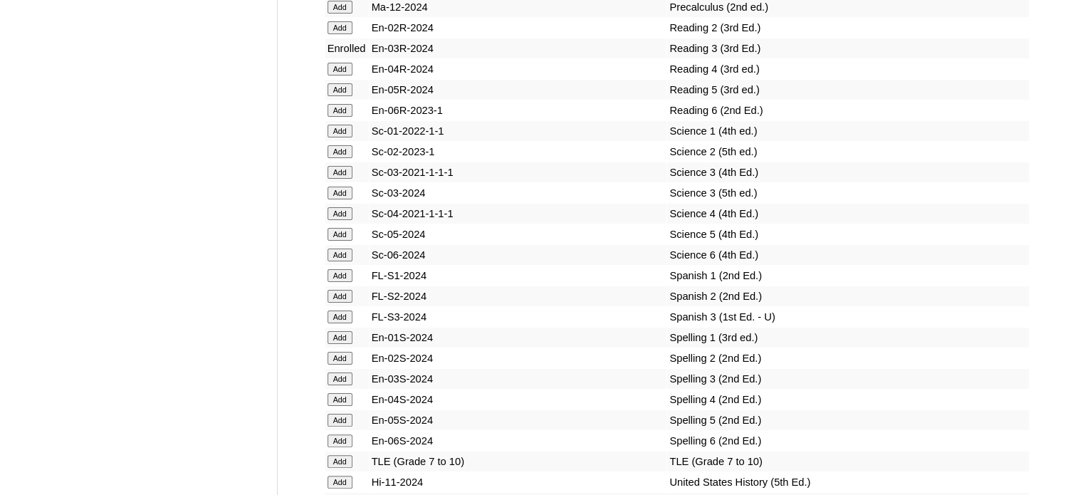
scroll to position [5703, 0]
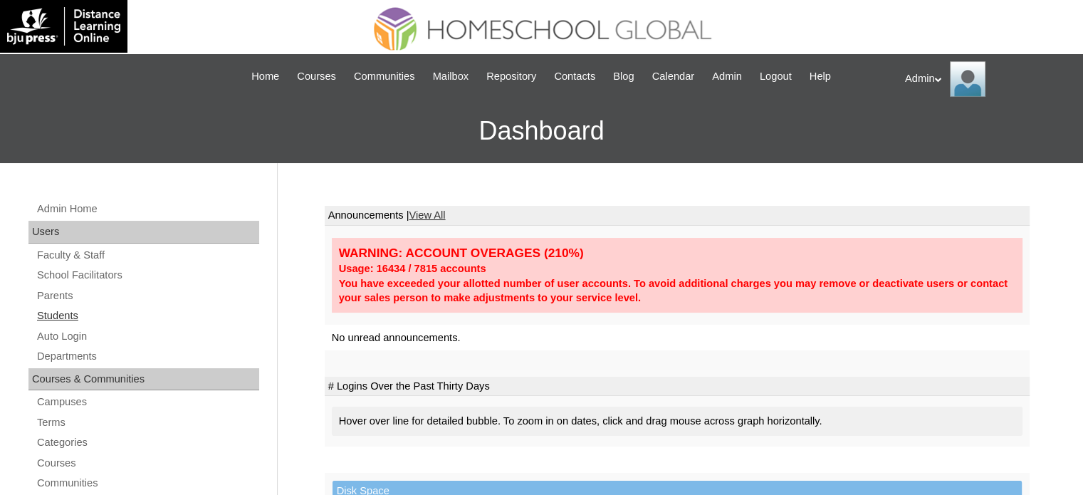
click at [53, 310] on link "Students" at bounding box center [148, 316] width 224 height 18
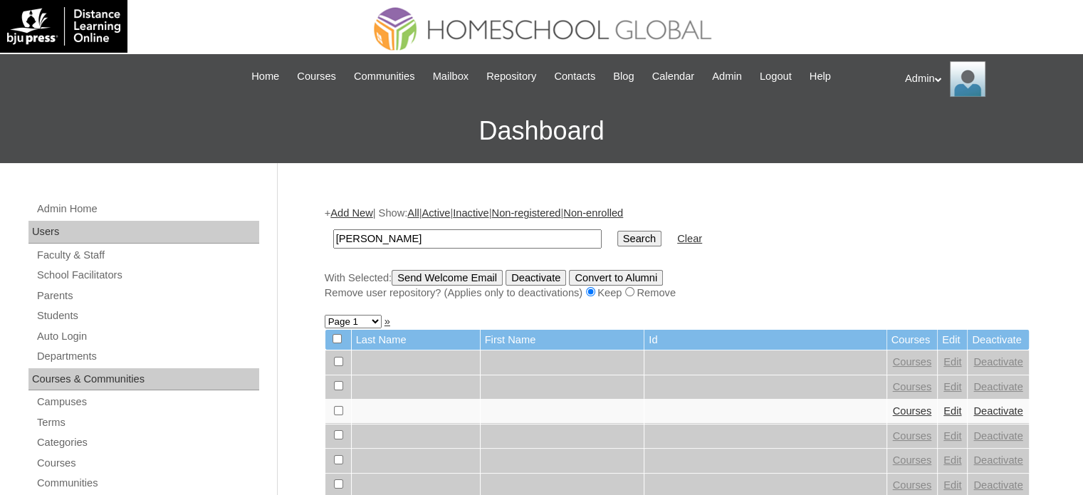
type input "[PERSON_NAME]"
click at [617, 231] on input "Search" at bounding box center [639, 239] width 44 height 16
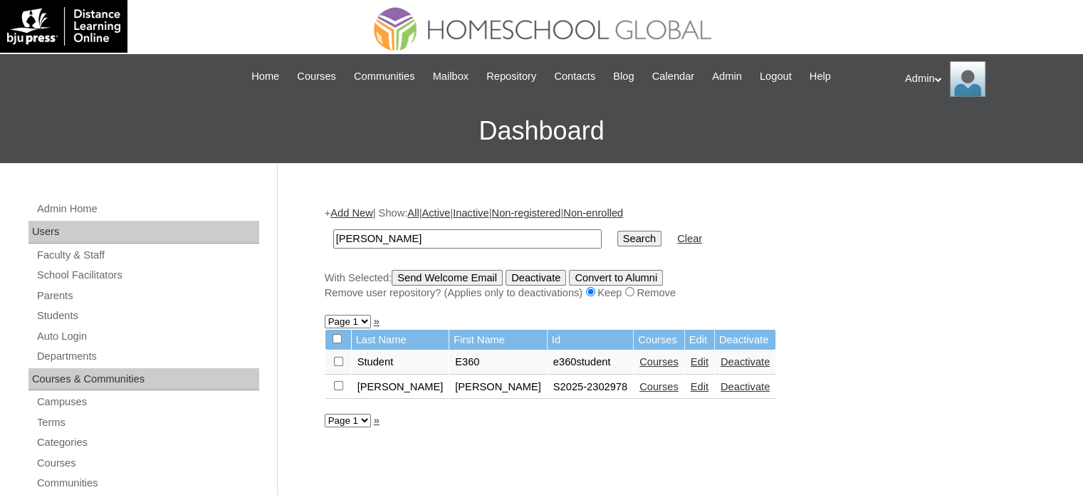
click at [639, 387] on link "Courses" at bounding box center [658, 386] width 39 height 11
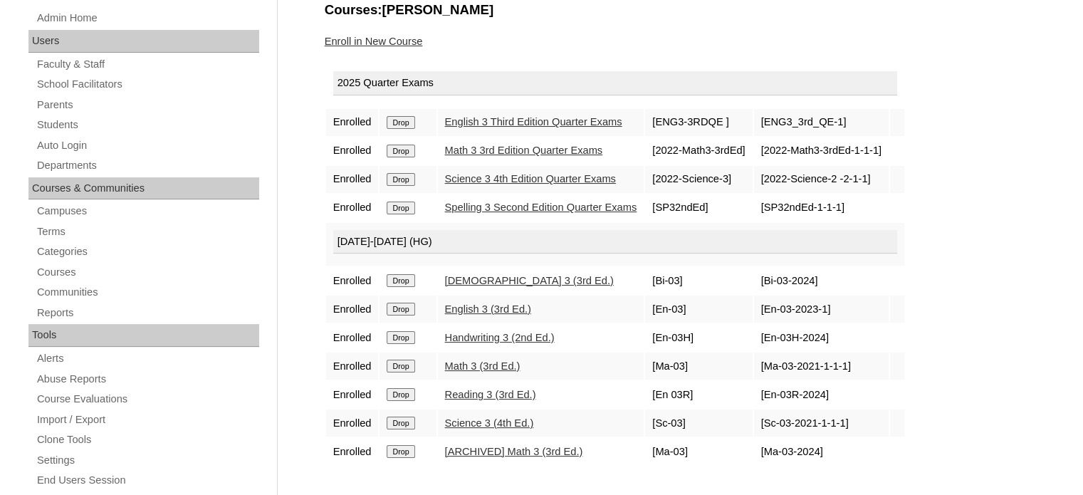
scroll to position [182, 0]
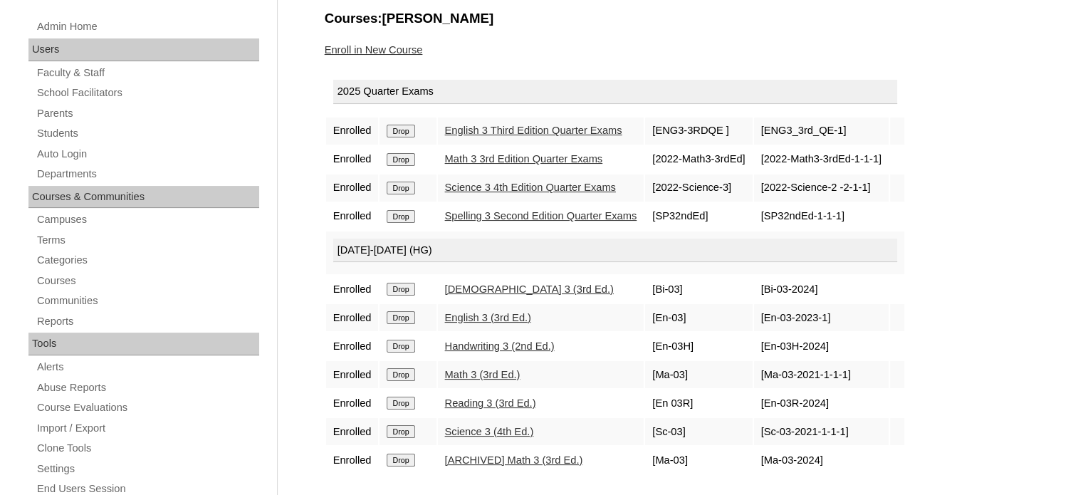
click at [397, 137] on input "Drop" at bounding box center [401, 131] width 28 height 13
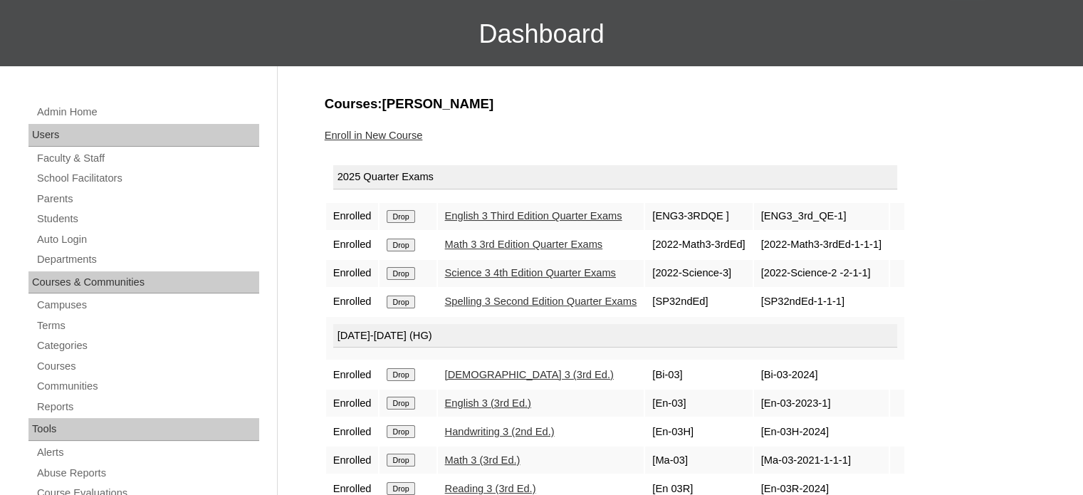
scroll to position [178, 0]
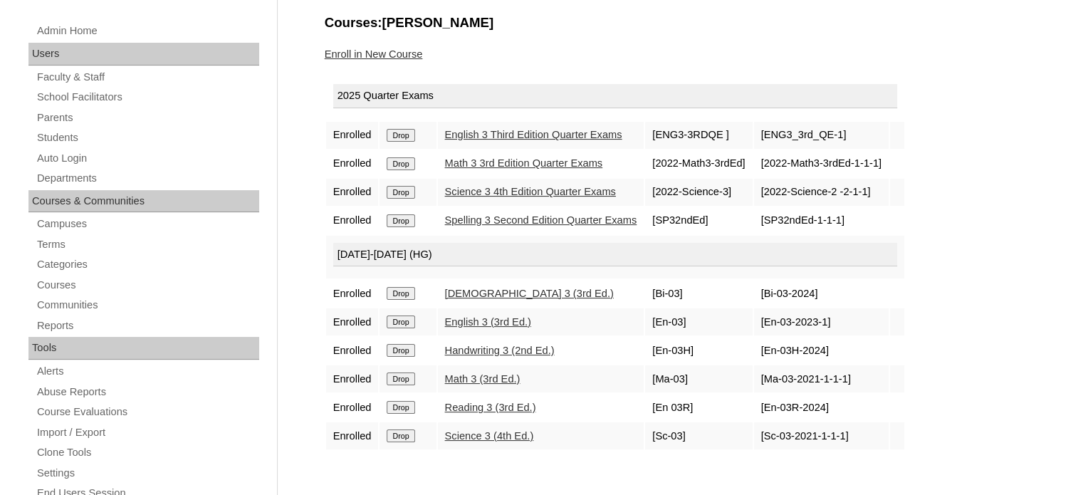
click at [567, 57] on div "Enroll in New Course" at bounding box center [677, 54] width 705 height 15
click at [366, 51] on link "Enroll in New Course" at bounding box center [374, 53] width 98 height 11
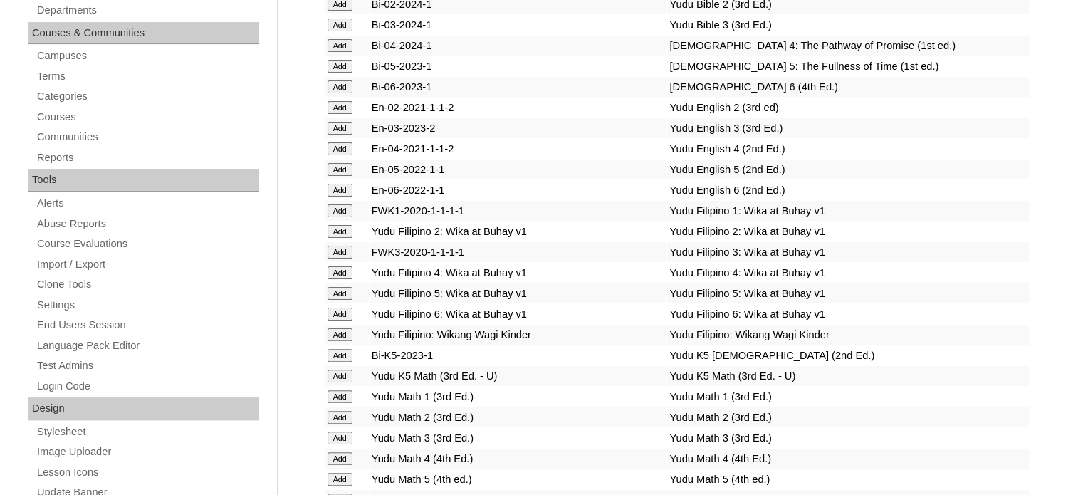
scroll to position [1705, 0]
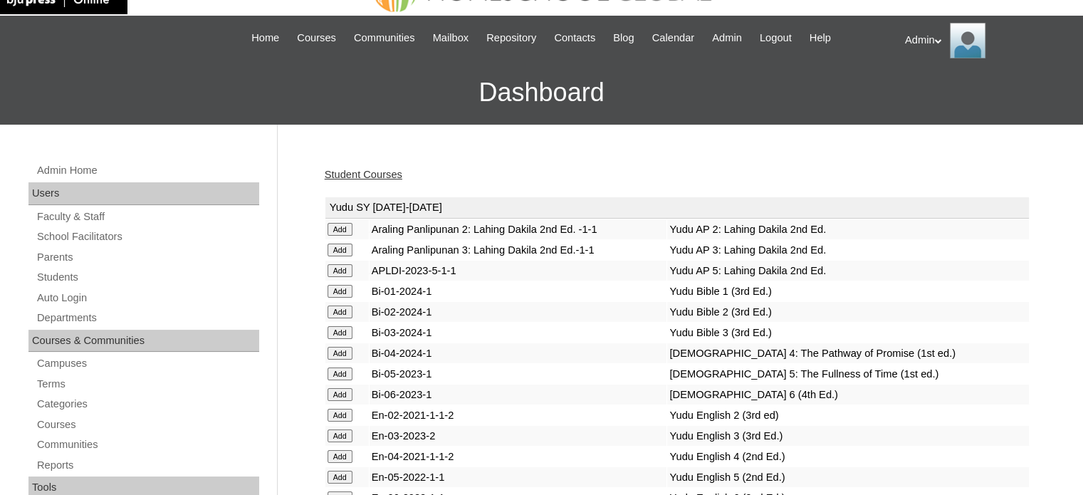
scroll to position [1003, 0]
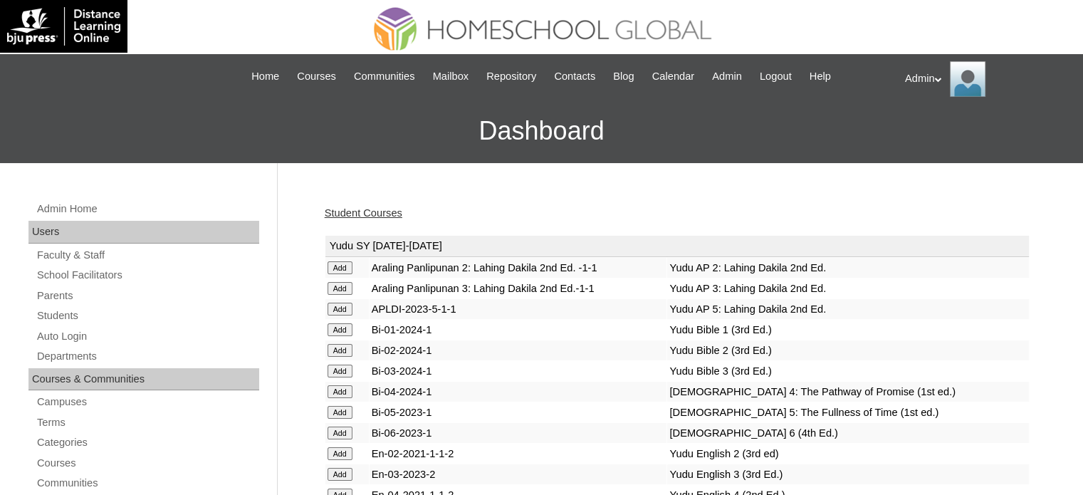
scroll to position [3200, 0]
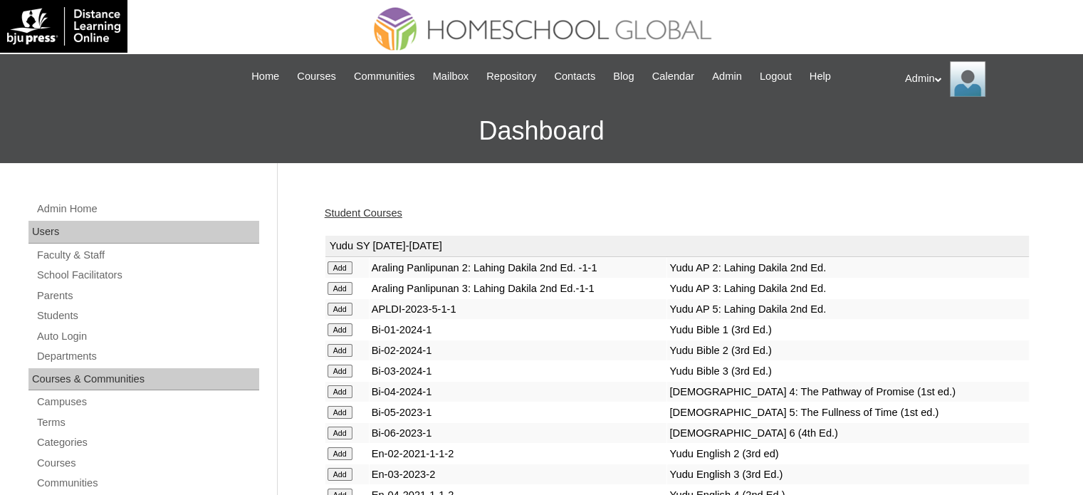
click at [361, 211] on link "Student Courses" at bounding box center [364, 212] width 78 height 11
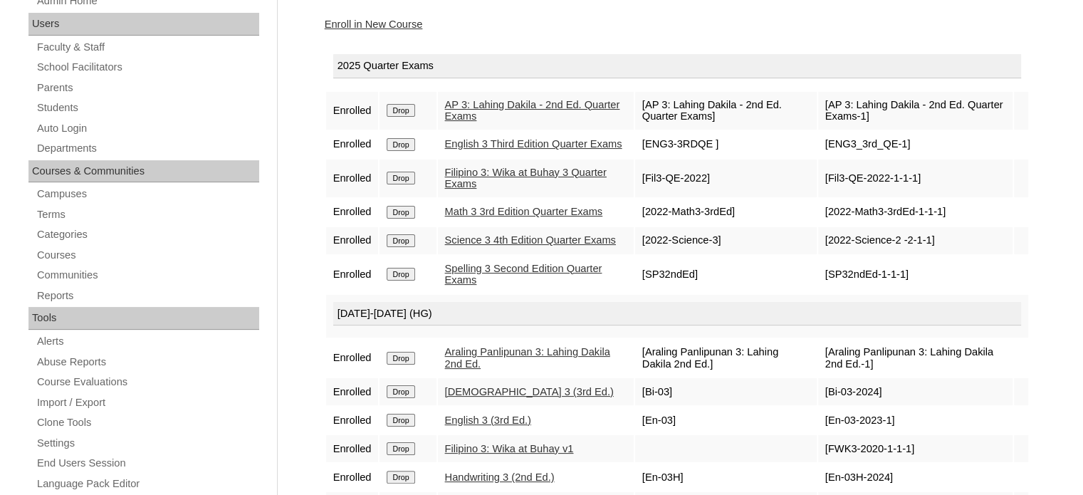
scroll to position [208, 0]
click at [392, 19] on link "Enroll in New Course" at bounding box center [374, 24] width 98 height 11
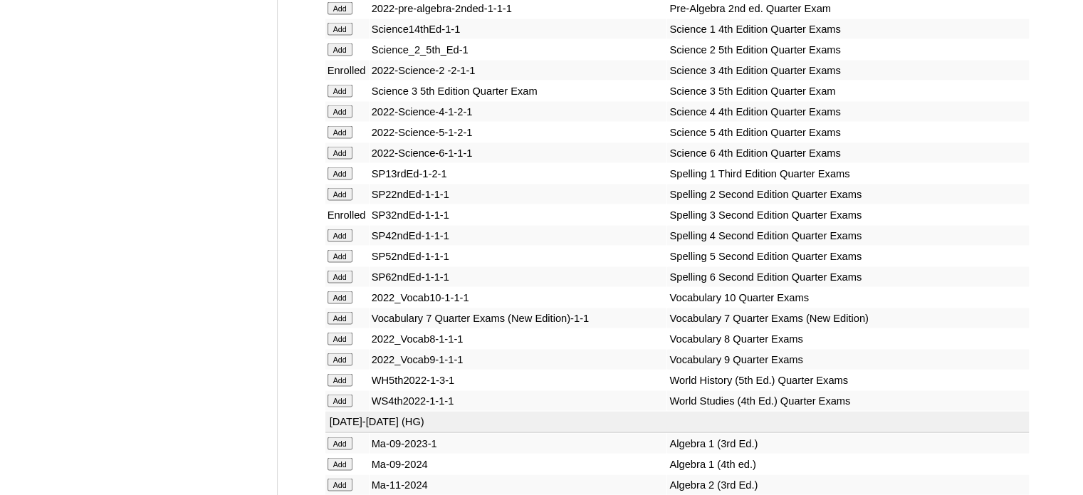
scroll to position [5803, 0]
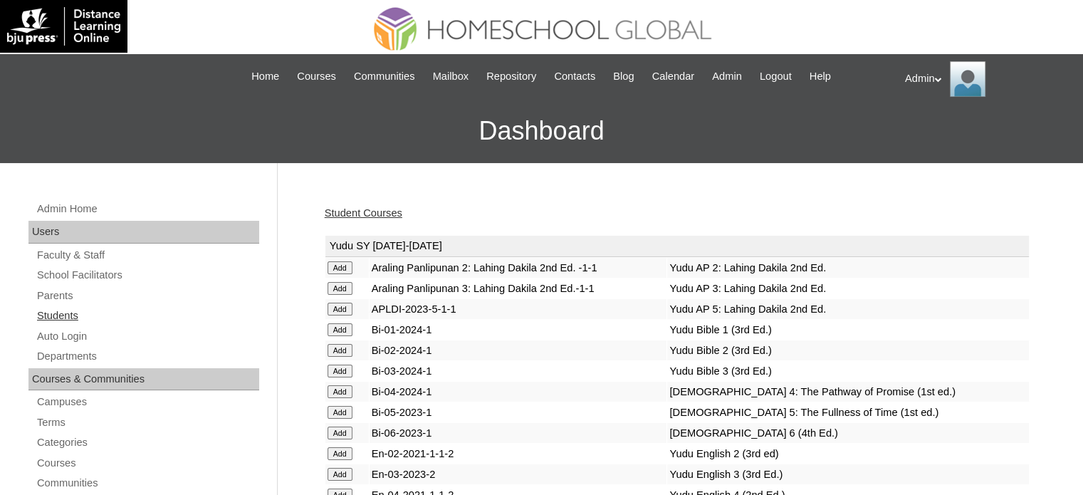
click at [57, 314] on link "Students" at bounding box center [148, 316] width 224 height 18
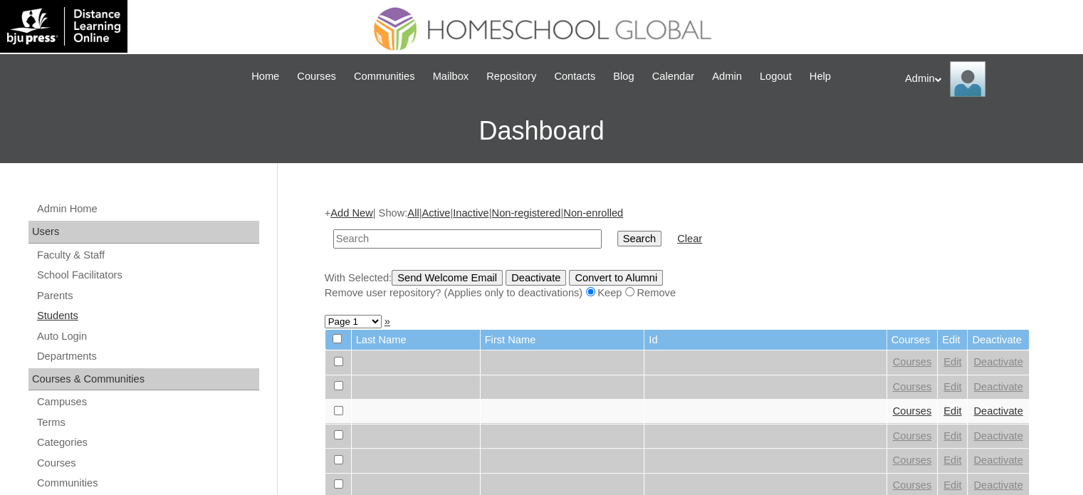
click at [71, 314] on link "Students" at bounding box center [148, 316] width 224 height 18
type input "[PERSON_NAME]"
click at [617, 236] on input "Search" at bounding box center [639, 239] width 44 height 16
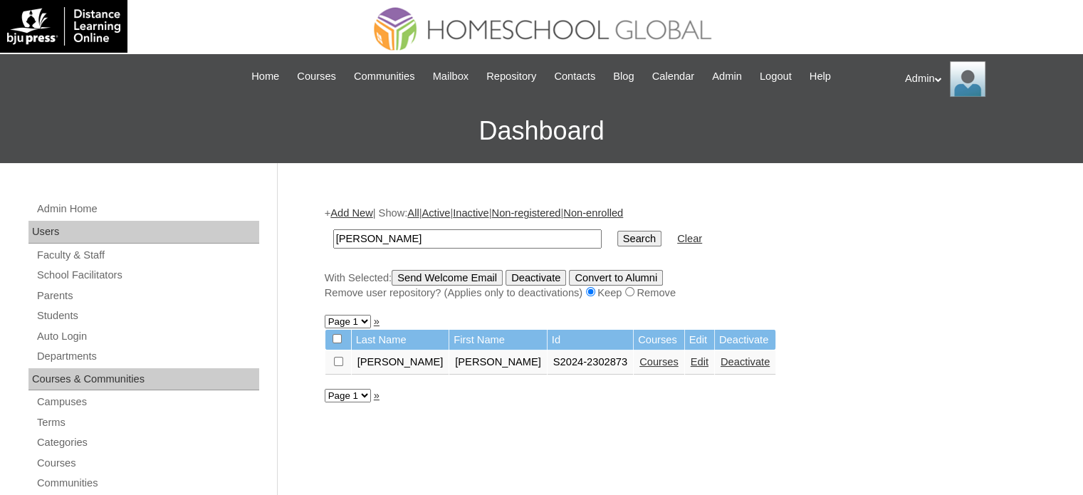
click at [639, 364] on link "Courses" at bounding box center [658, 361] width 39 height 11
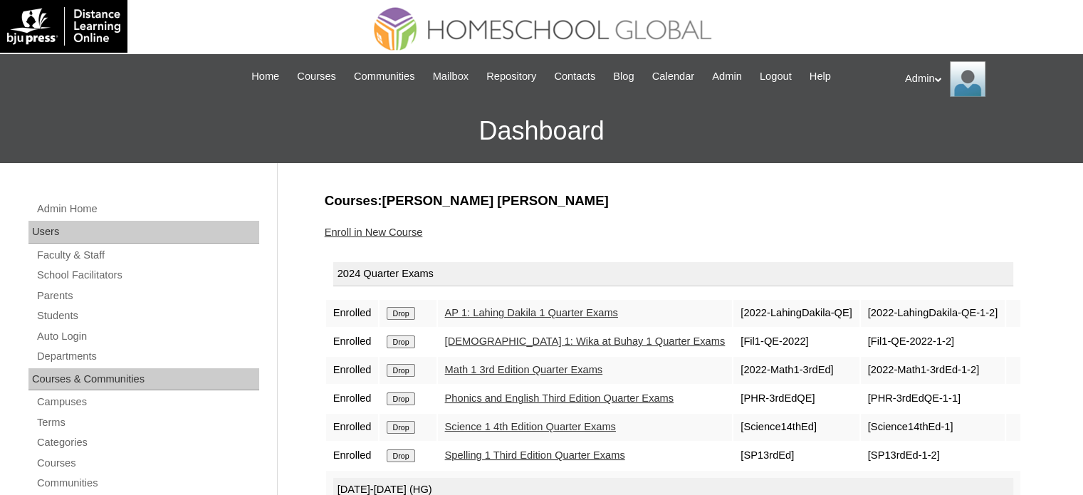
scroll to position [60, 0]
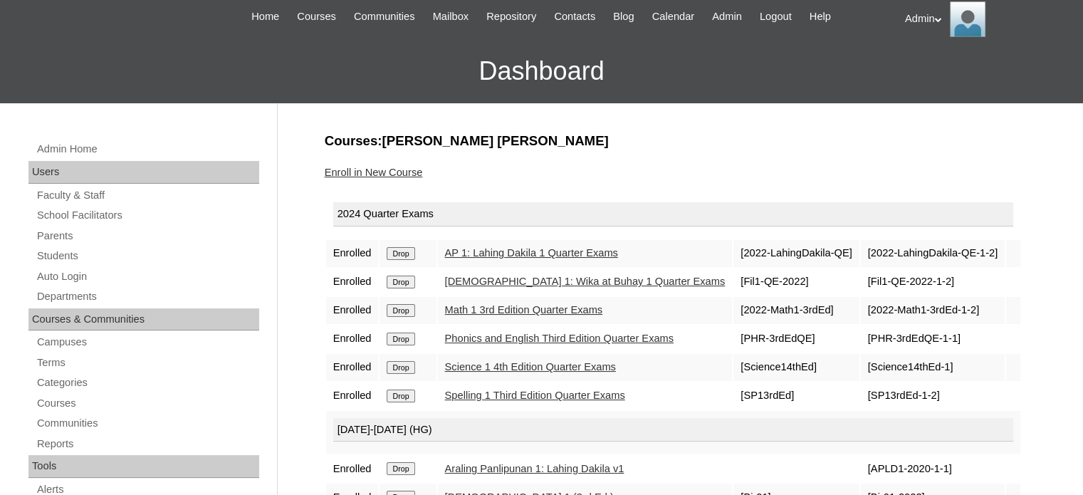
click at [533, 248] on link "AP 1: Lahing Dakila 1 Quarter Exams" at bounding box center [531, 252] width 173 height 11
click at [541, 280] on link "Filipino 1: Wika at Buhay 1 Quarter Exams" at bounding box center [585, 280] width 280 height 11
click at [545, 307] on link "Math 1 3rd Edition Quarter Exams" at bounding box center [524, 309] width 158 height 11
click at [550, 337] on link "Phonics and English Third Edition Quarter Exams" at bounding box center [559, 337] width 229 height 11
click at [559, 364] on link "Science 1 4th Edition Quarter Exams" at bounding box center [530, 366] width 171 height 11
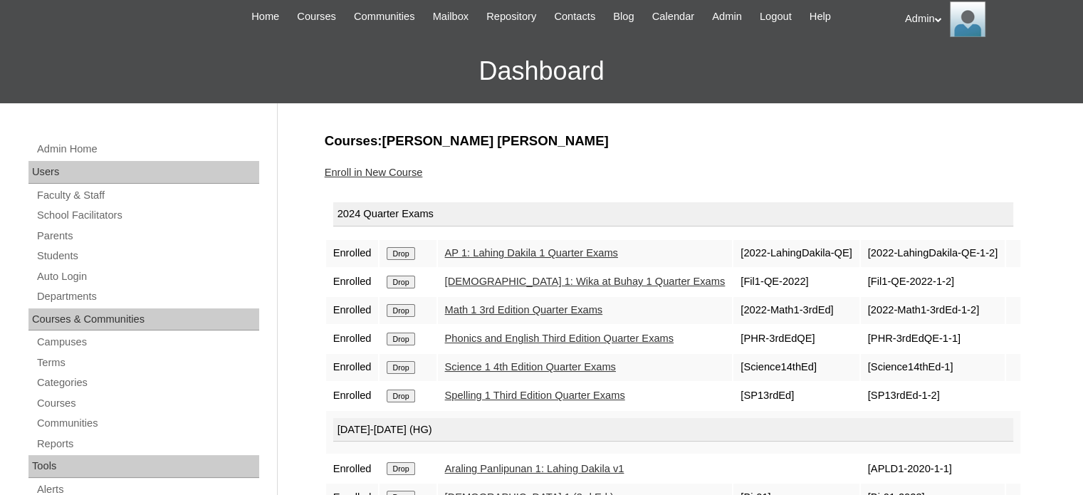
click at [562, 392] on link "Spelling 1 Third Edition Quarter Exams" at bounding box center [535, 394] width 180 height 11
click at [71, 251] on link "Students" at bounding box center [148, 256] width 224 height 18
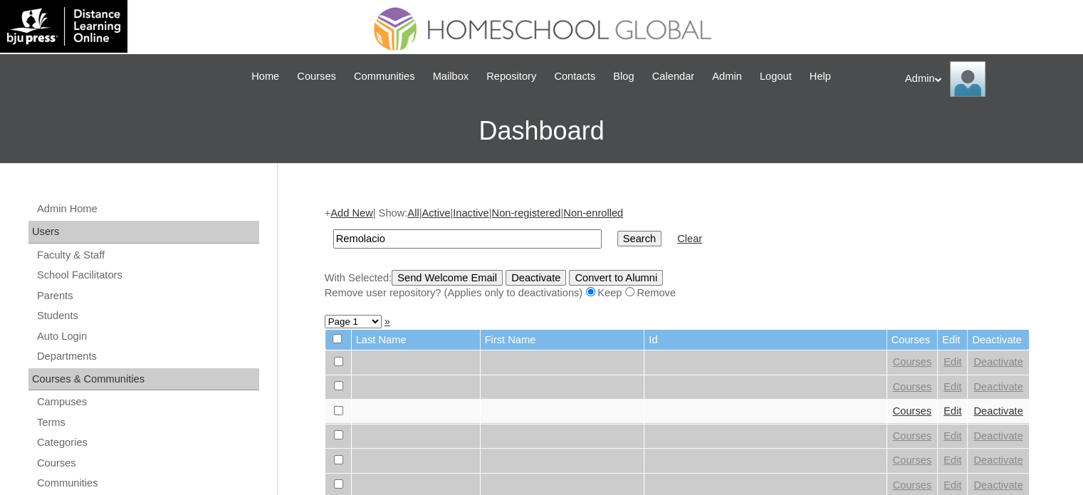
type input "Remolacio"
click at [617, 233] on input "Search" at bounding box center [639, 239] width 44 height 16
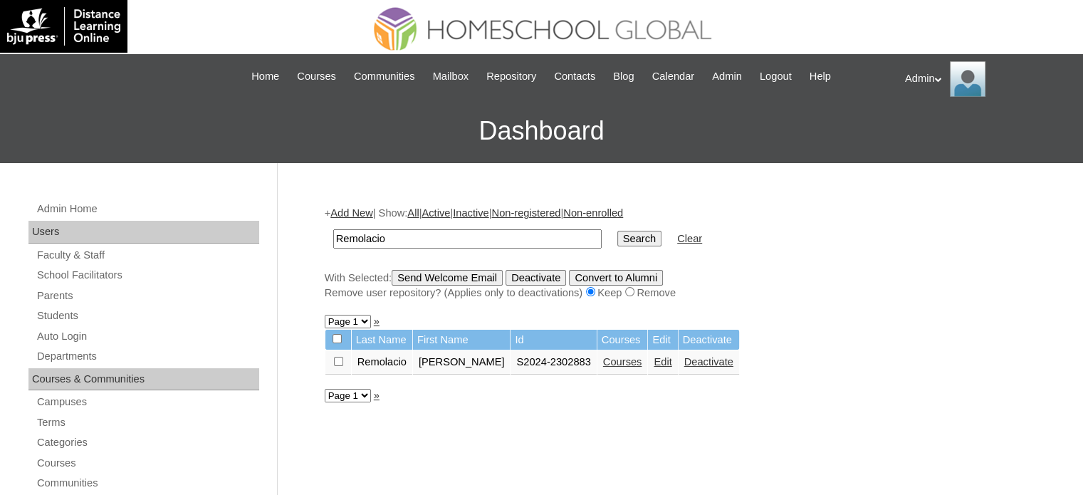
click at [603, 364] on link "Courses" at bounding box center [622, 361] width 39 height 11
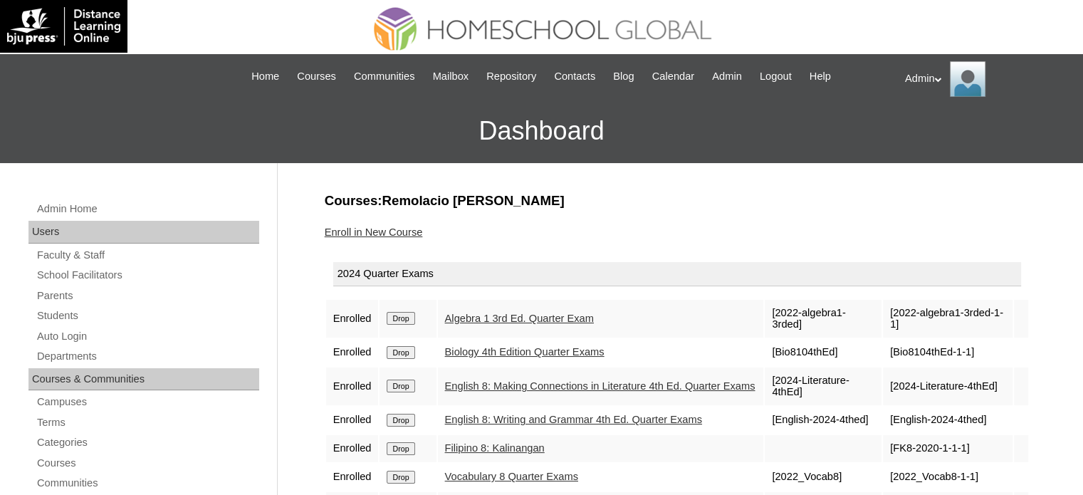
scroll to position [105, 0]
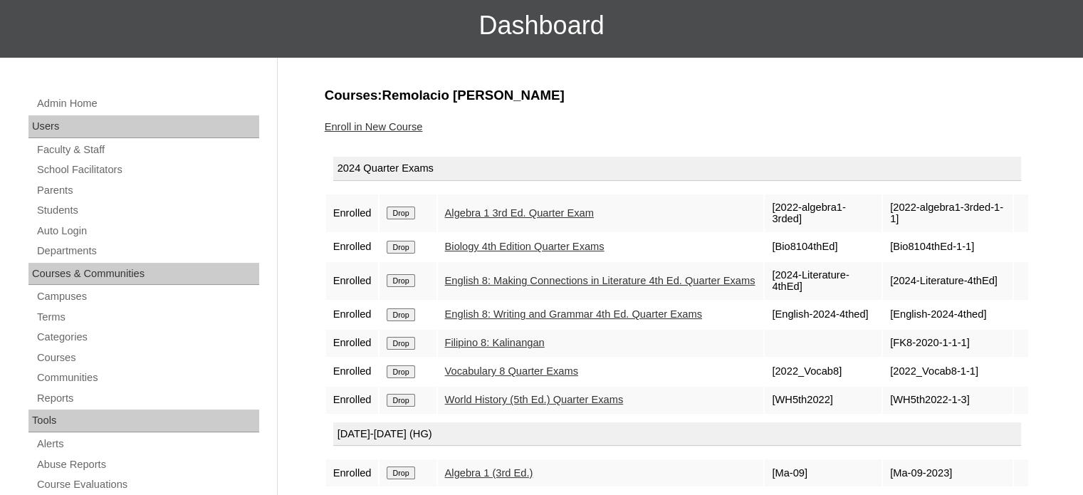
click at [522, 207] on link "Algebra 1 3rd Ed. Quarter Exam" at bounding box center [519, 212] width 149 height 11
click at [513, 241] on link "Biology 4th Edition Quarter Exams" at bounding box center [524, 246] width 159 height 11
click at [507, 275] on link "English 8: Making Connections in Literature 4th Ed. Quarter Exams" at bounding box center [600, 280] width 310 height 11
click at [513, 308] on link "English 8: Writing and Grammar 4th Ed. Quarter Exams" at bounding box center [573, 313] width 257 height 11
click at [517, 340] on link "Filipino 8: Kalinangan" at bounding box center [495, 342] width 100 height 11
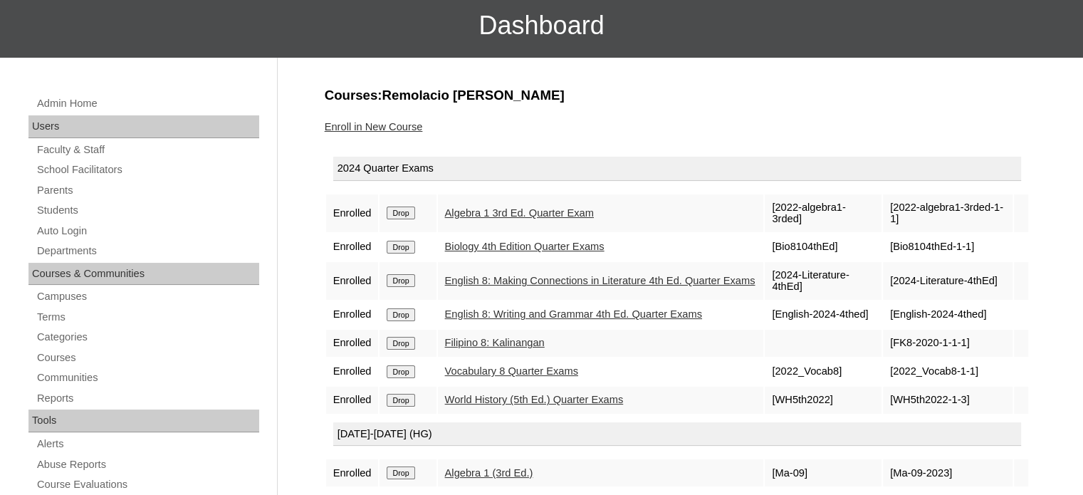
click at [520, 369] on link "Vocabulary 8 Quarter Exams" at bounding box center [511, 370] width 133 height 11
click at [522, 401] on link "World History (5th Ed.) Quarter Exams" at bounding box center [534, 399] width 179 height 11
click at [527, 339] on link "Filipino 8: Kalinangan" at bounding box center [495, 342] width 100 height 11
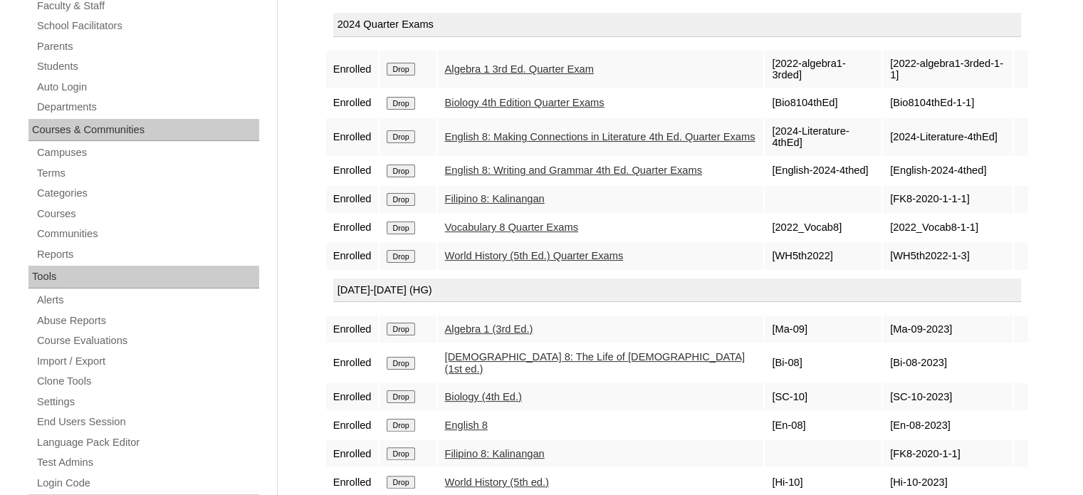
scroll to position [302, 0]
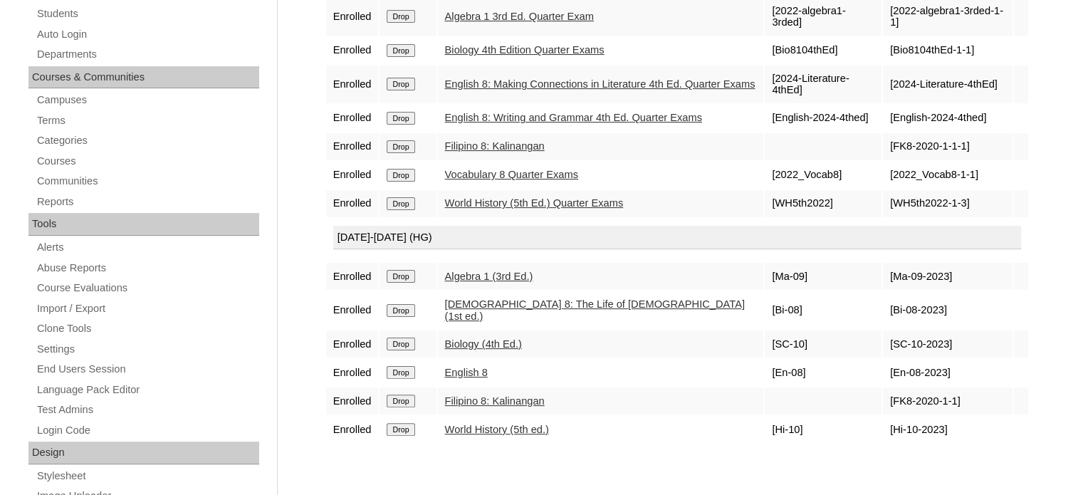
click at [466, 395] on link "Filipino 8: Kalinangan" at bounding box center [495, 400] width 100 height 11
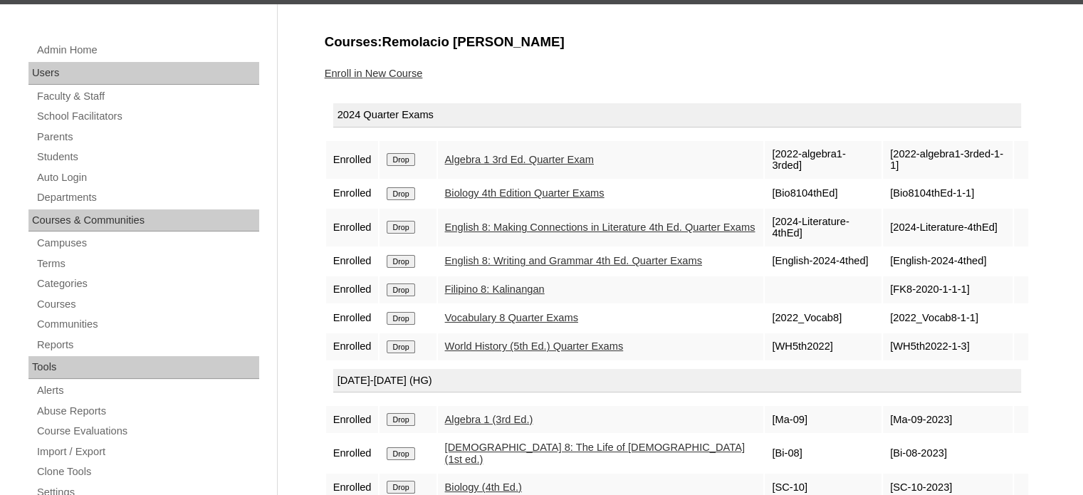
scroll to position [157, 0]
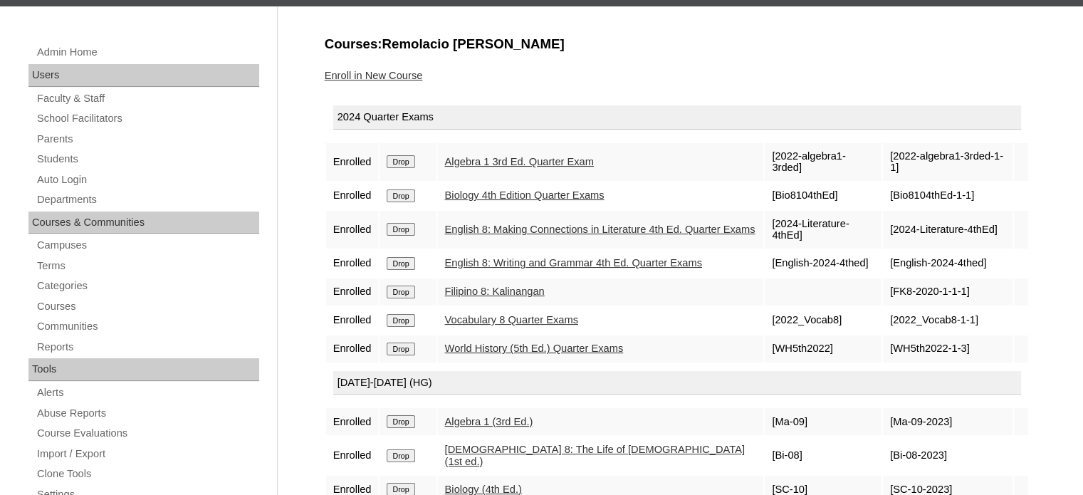
click at [389, 77] on link "Enroll in New Course" at bounding box center [374, 75] width 98 height 11
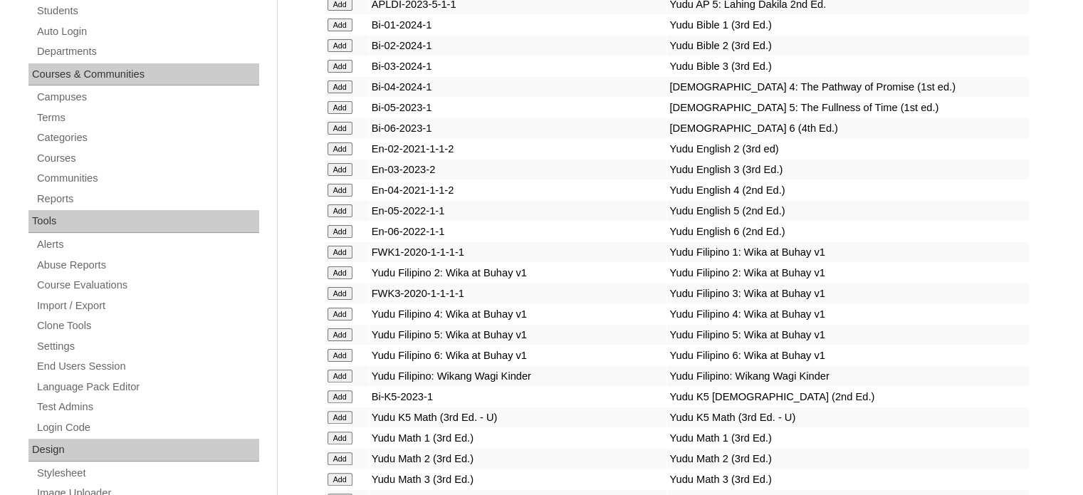
scroll to position [1849, 0]
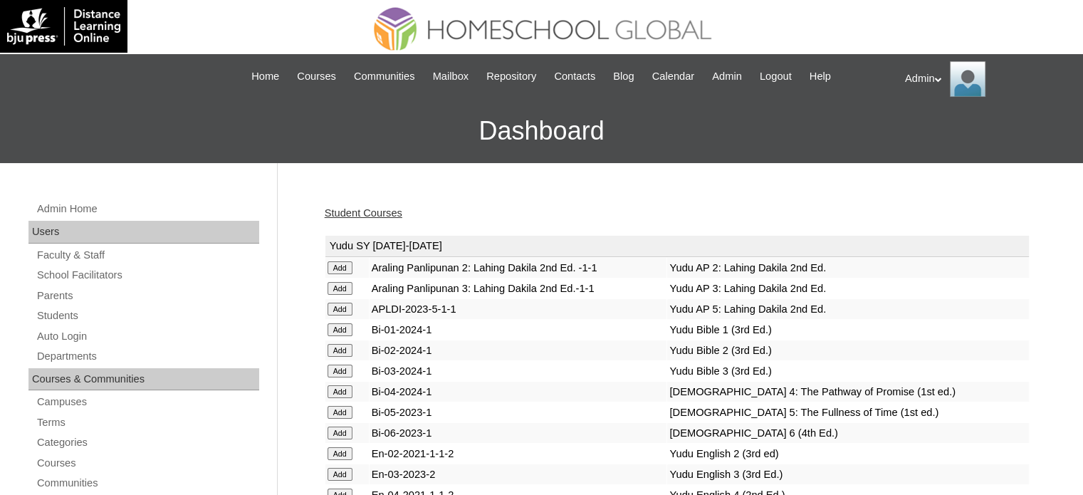
click at [355, 209] on link "Student Courses" at bounding box center [364, 212] width 78 height 11
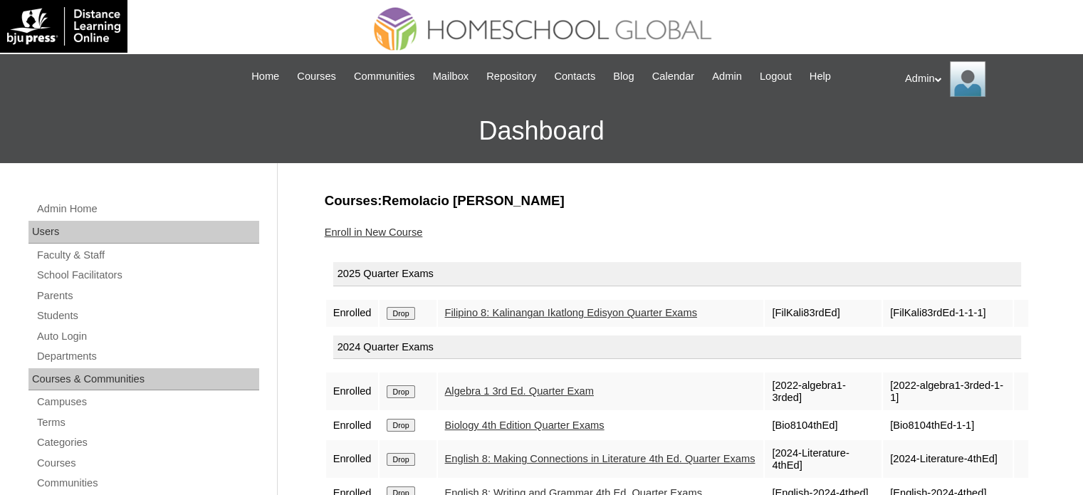
click at [401, 310] on input "Drop" at bounding box center [401, 313] width 28 height 13
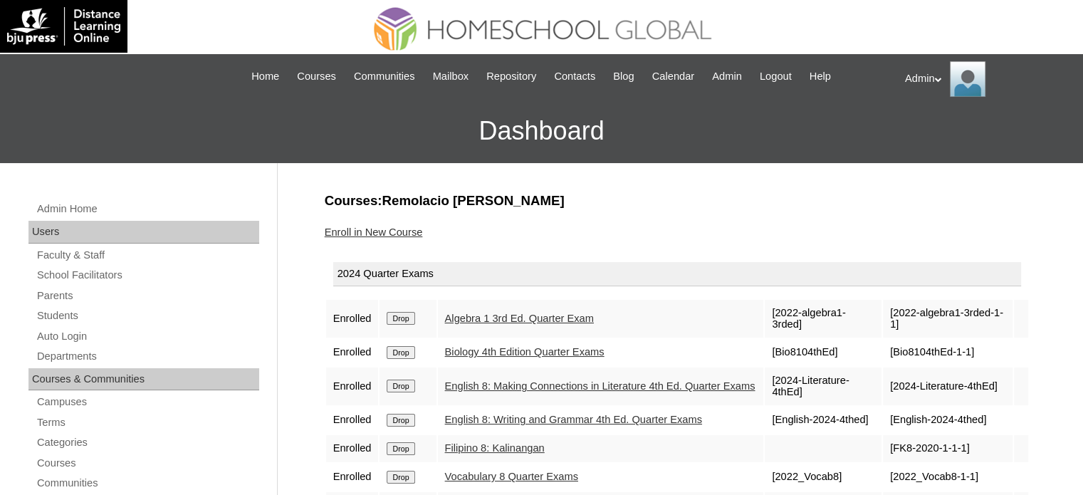
click at [382, 232] on link "Enroll in New Course" at bounding box center [374, 231] width 98 height 11
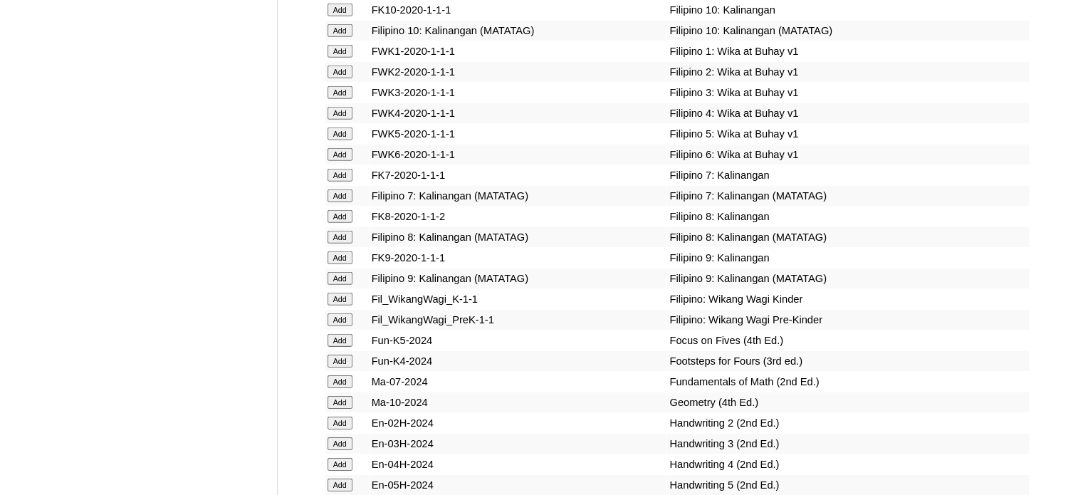
scroll to position [7307, 0]
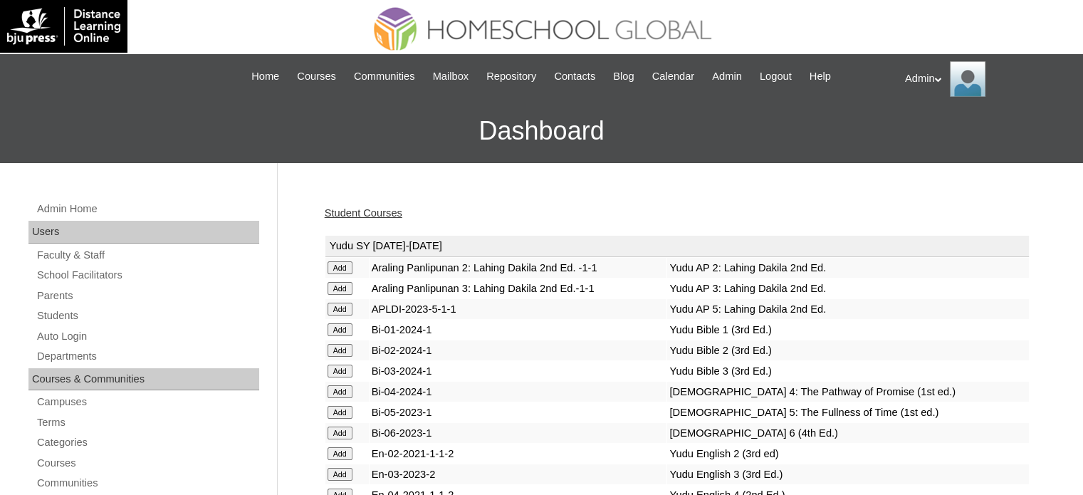
click at [361, 209] on link "Student Courses" at bounding box center [364, 212] width 78 height 11
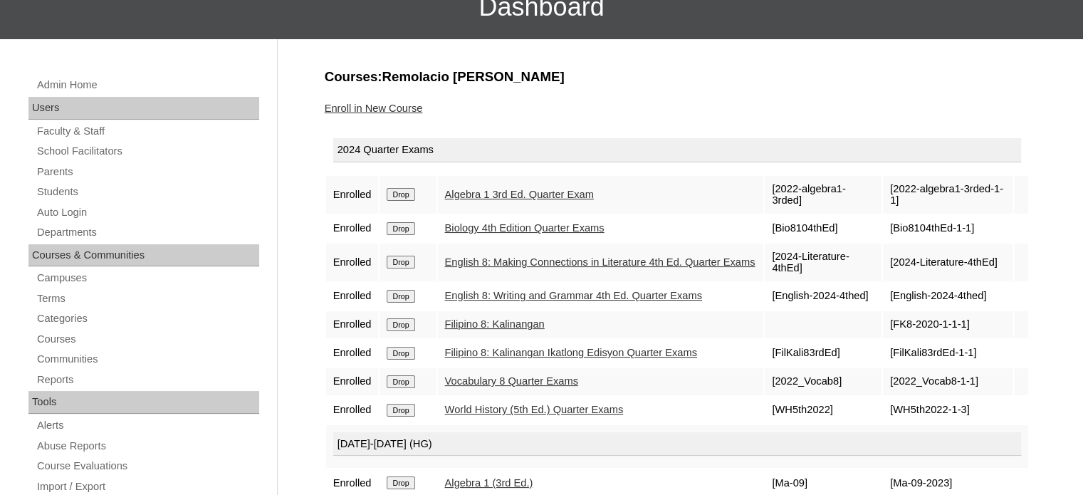
scroll to position [127, 0]
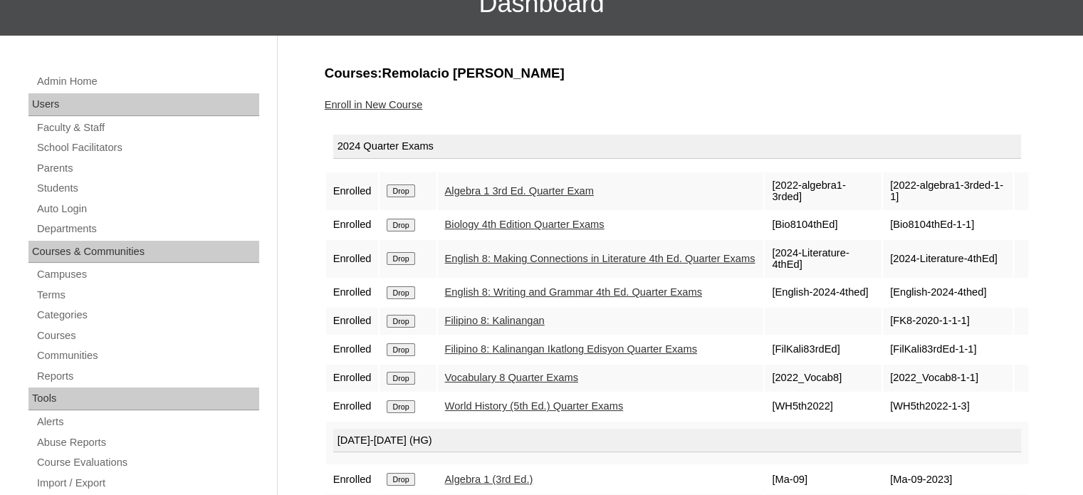
click at [402, 197] on input "Drop" at bounding box center [401, 190] width 28 height 13
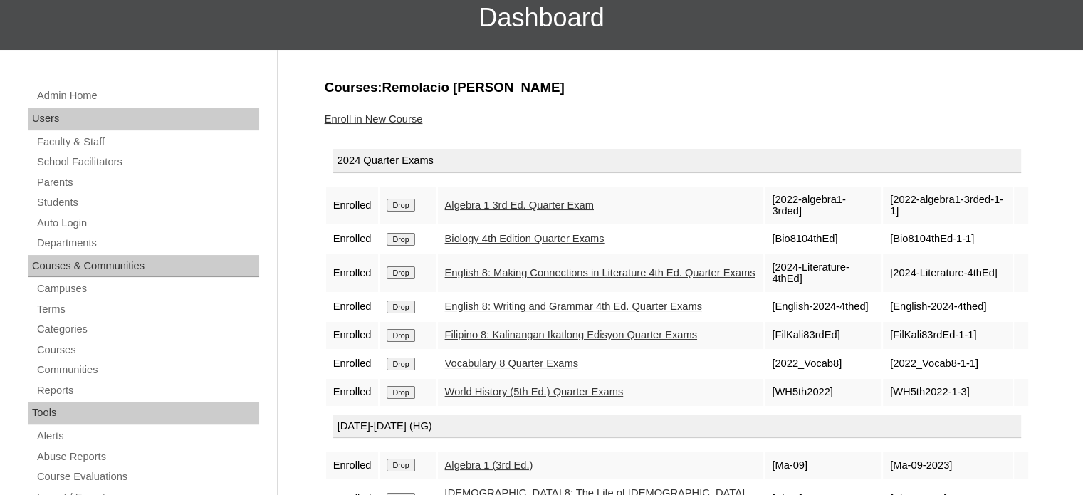
scroll to position [114, 0]
click at [532, 332] on link "Filipino 8: Kalinangan Ikatlong Edisyon Quarter Exams" at bounding box center [571, 333] width 252 height 11
click at [68, 200] on link "Students" at bounding box center [148, 202] width 224 height 18
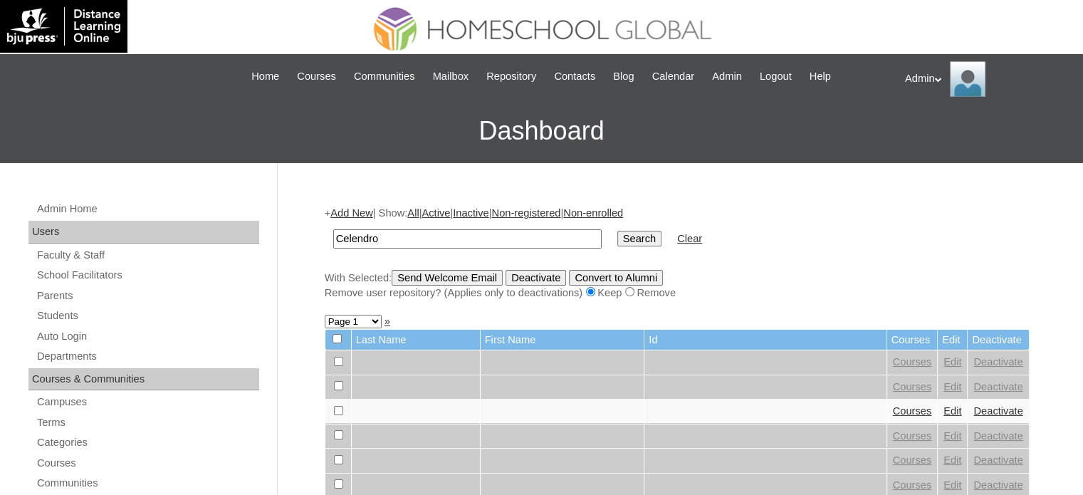
type input "Celendro"
click at [617, 238] on input "Search" at bounding box center [639, 239] width 44 height 16
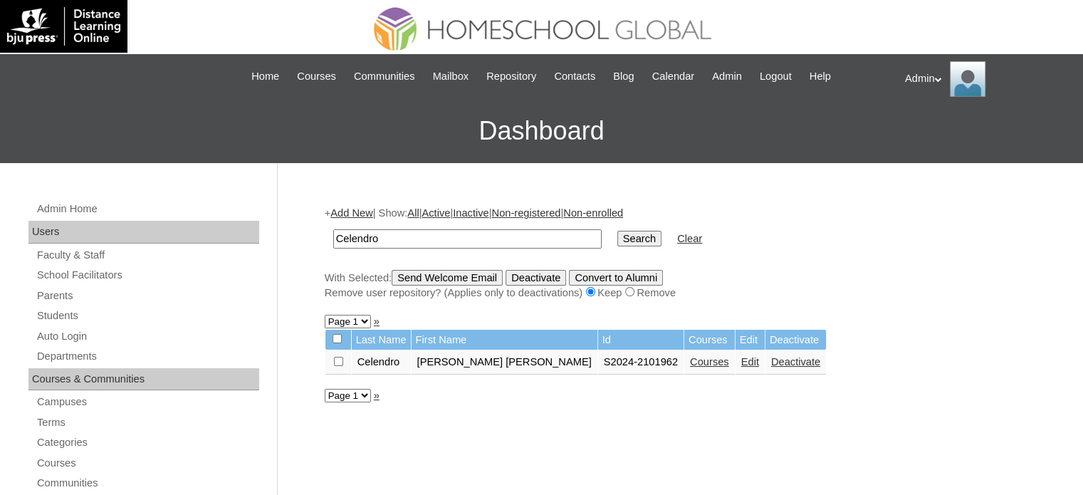
click at [690, 357] on link "Courses" at bounding box center [709, 361] width 39 height 11
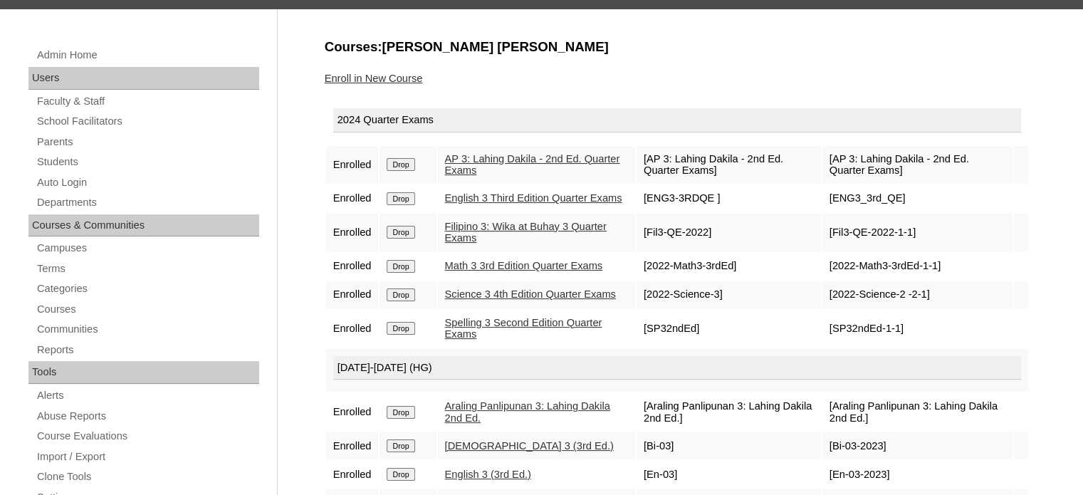
scroll to position [116, 0]
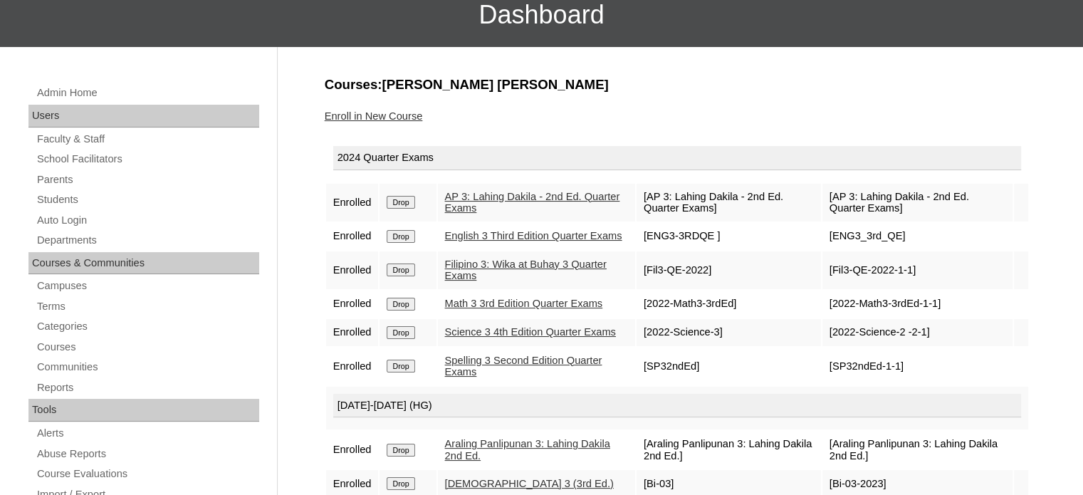
click at [493, 199] on link "AP 3: Lahing Dakila - 2nd Ed. Quarter Exams" at bounding box center [532, 202] width 175 height 23
click at [487, 235] on link "English 3 Third Edition Quarter Exams" at bounding box center [533, 235] width 177 height 11
click at [490, 280] on link "Filipino 3: Wika at Buhay 3 Quarter Exams" at bounding box center [526, 269] width 162 height 23
click at [502, 309] on link "Math 3 3rd Edition Quarter Exams" at bounding box center [524, 303] width 158 height 11
click at [501, 337] on link "Science 3 4th Edition Quarter Exams" at bounding box center [530, 331] width 171 height 11
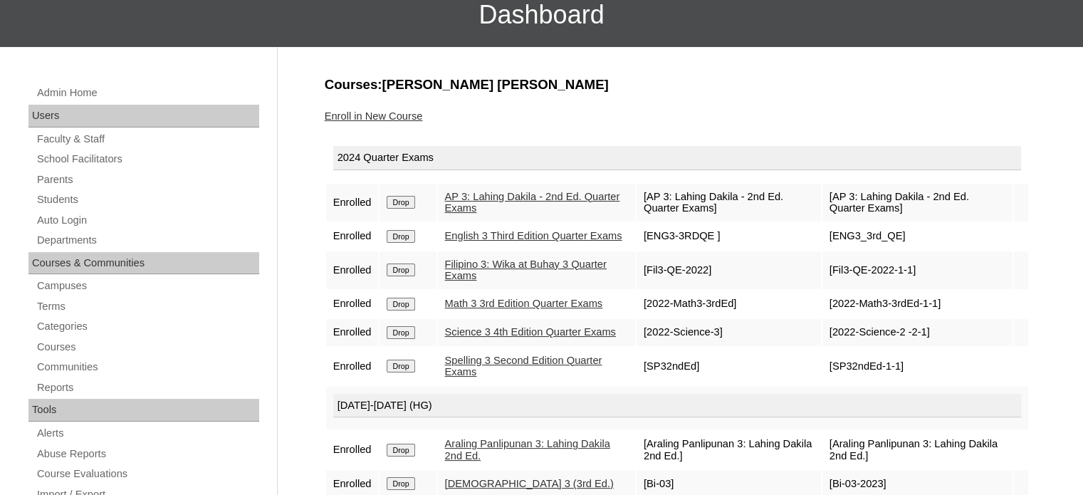
click at [500, 377] on link "Spelling 3 Second Edition Quarter Exams" at bounding box center [523, 365] width 157 height 23
click at [73, 195] on link "Students" at bounding box center [148, 200] width 224 height 18
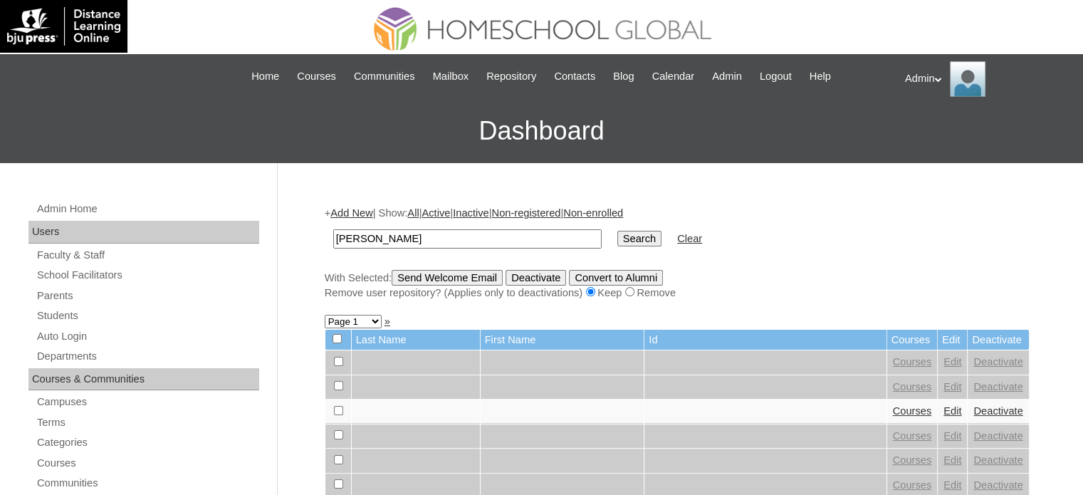
type input "[PERSON_NAME]"
click at [617, 231] on input "Search" at bounding box center [639, 239] width 44 height 16
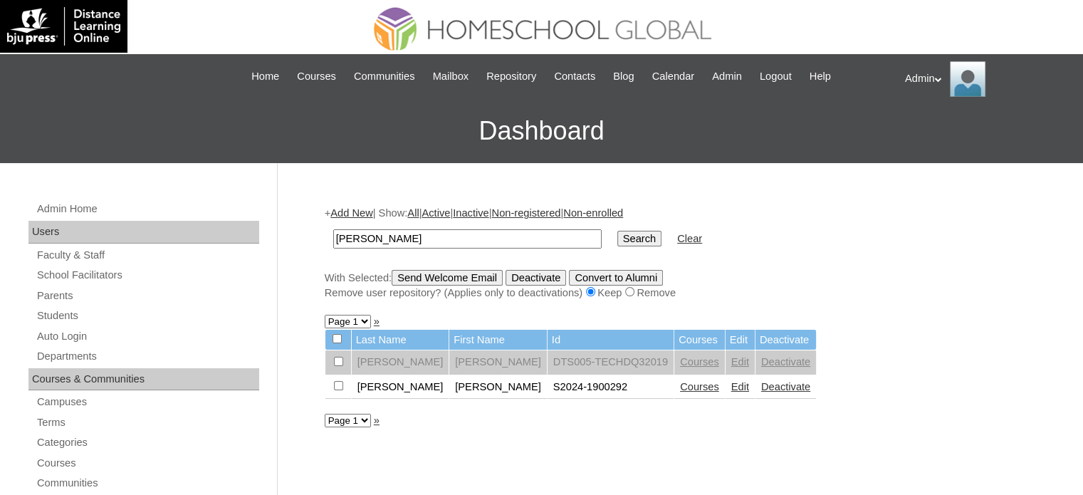
click at [680, 387] on link "Courses" at bounding box center [699, 386] width 39 height 11
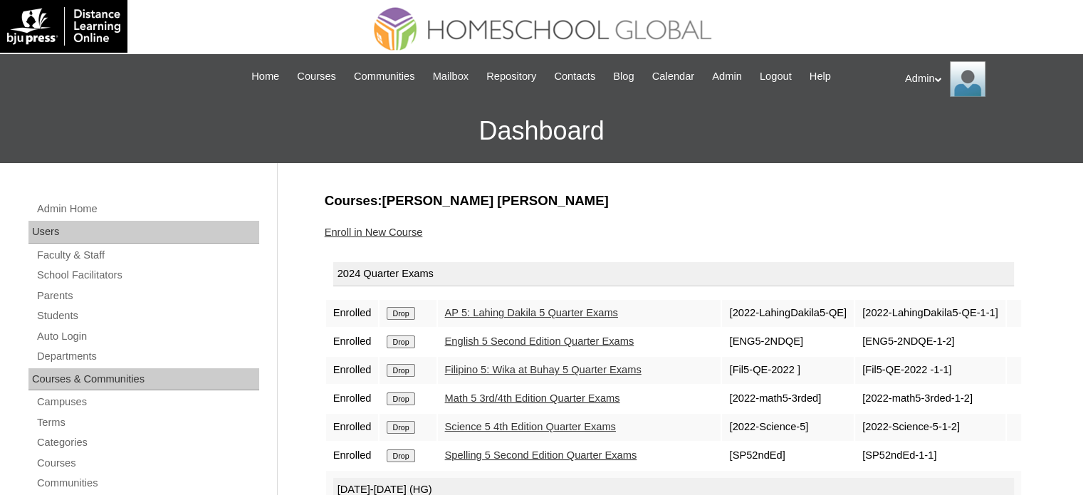
scroll to position [169, 0]
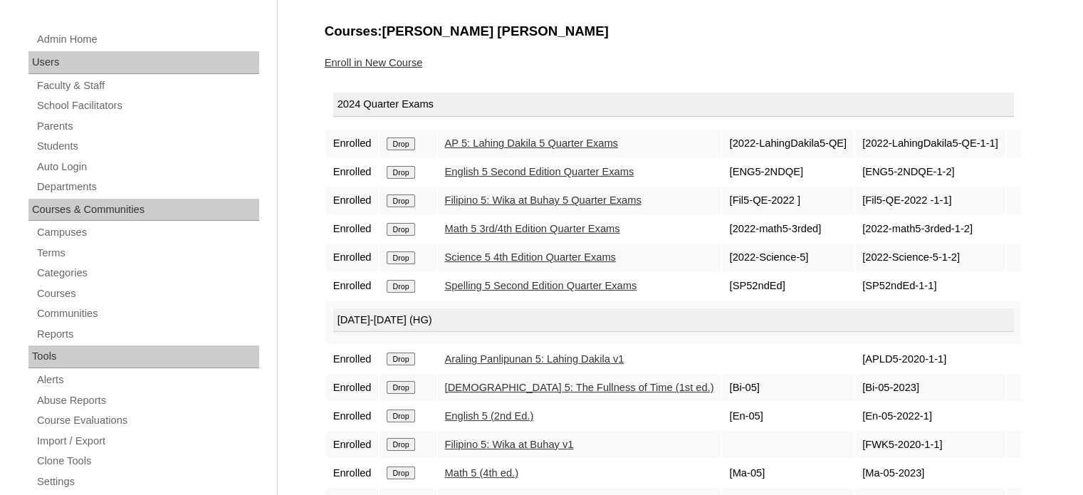
click at [584, 139] on link "AP 5: Lahing Dakila 5 Quarter Exams" at bounding box center [531, 142] width 173 height 11
click at [578, 168] on link "English 5 Second Edition Quarter Exams" at bounding box center [539, 171] width 189 height 11
click at [578, 199] on link "Filipino 5: Wika at Buhay 5 Quarter Exams" at bounding box center [543, 199] width 196 height 11
click at [584, 226] on link "Math 5 3rd/4th Edition Quarter Exams" at bounding box center [532, 228] width 175 height 11
click at [584, 251] on link "Science 5 4th Edition Quarter Exams" at bounding box center [530, 256] width 171 height 11
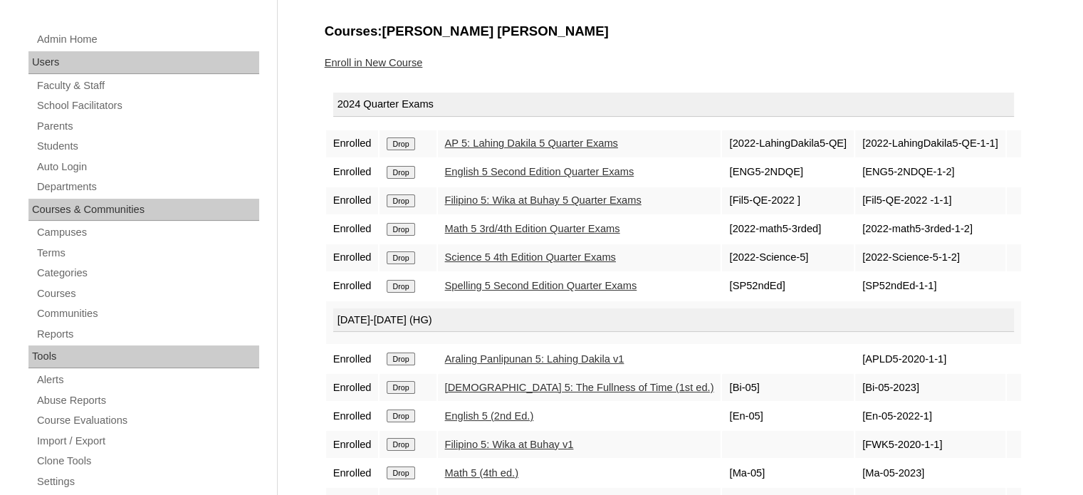
click at [581, 280] on link "Spelling 5 Second Edition Quarter Exams" at bounding box center [541, 285] width 192 height 11
